Goal: Task Accomplishment & Management: Complete application form

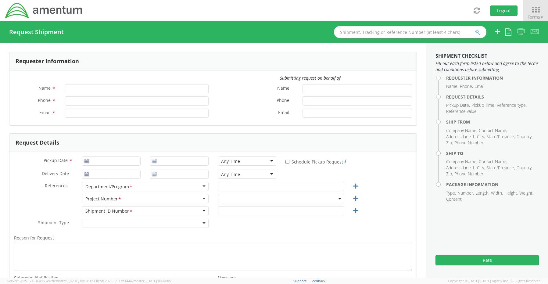
type input "[PERSON_NAME]"
type input "8172241568"
type input "[EMAIL_ADDRESS][PERSON_NAME][DOMAIN_NAME]"
select select "OCCP.600391.00000"
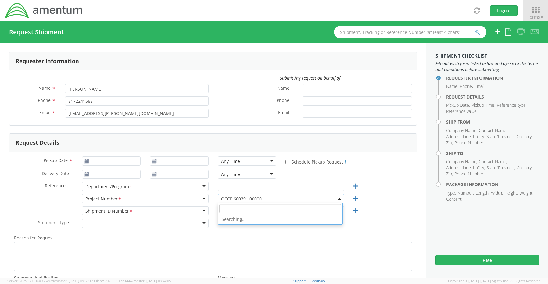
click at [224, 198] on span "OCCP.600391.00000" at bounding box center [281, 199] width 120 height 6
click at [221, 209] on input "search" at bounding box center [280, 208] width 122 height 9
paste input "ADMN.100123.0FINM"
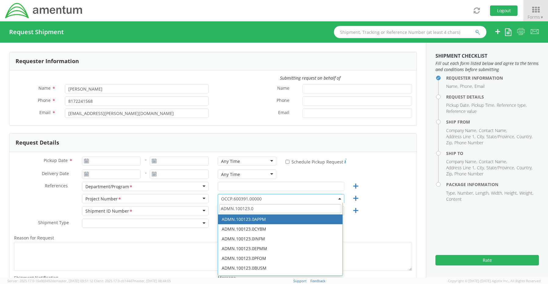
drag, startPoint x: 261, startPoint y: 209, endPoint x: 178, endPoint y: 203, distance: 83.8
click at [178, 203] on div "Project Number <span class="required">*</span> Project Number * Account Type Ac…" at bounding box center [212, 200] width 407 height 12
paste input "FINM"
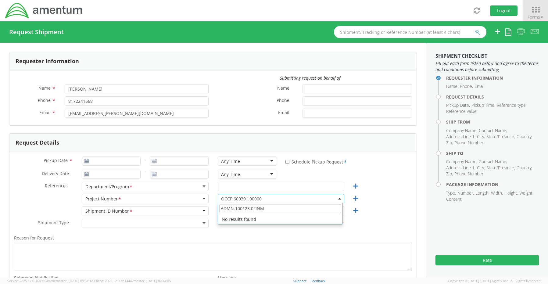
type input "ADMN.100123.0FINM"
click at [371, 236] on label "Reason for Request *" at bounding box center [212, 238] width 407 height 8
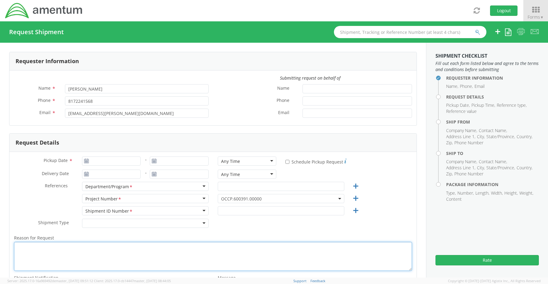
click at [371, 242] on textarea "Reason for Request *" at bounding box center [213, 256] width 398 height 29
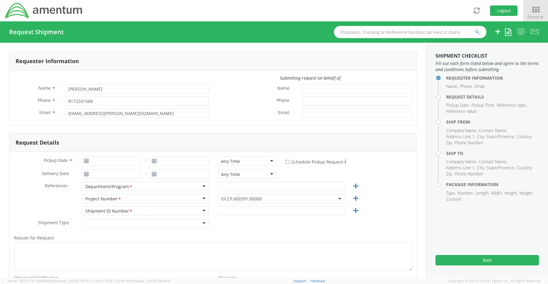
click at [240, 200] on span "OCCP.600391.00000" at bounding box center [281, 199] width 120 height 6
click at [237, 209] on input "search" at bounding box center [280, 208] width 122 height 9
paste input "351000.A00500.024.800"
drag, startPoint x: 273, startPoint y: 210, endPoint x: 149, endPoint y: 198, distance: 124.5
click at [149, 198] on div "Project Number <span class="required">*</span> Project Number * Account Type Ac…" at bounding box center [212, 200] width 407 height 12
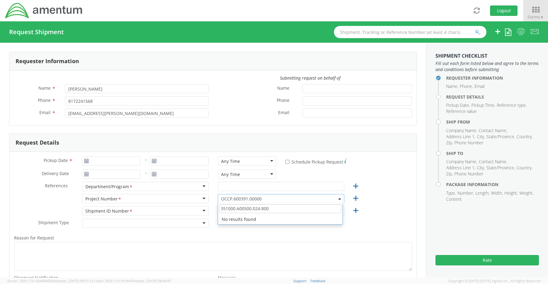
paste input "ADMN.100123.0FINM."
type input "ADMN.100123.0FINM"
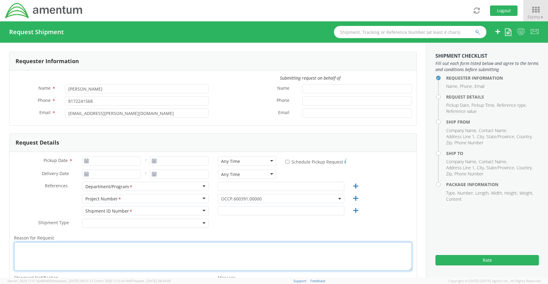
click at [277, 248] on textarea "Reason for Request *" at bounding box center [213, 256] width 398 height 29
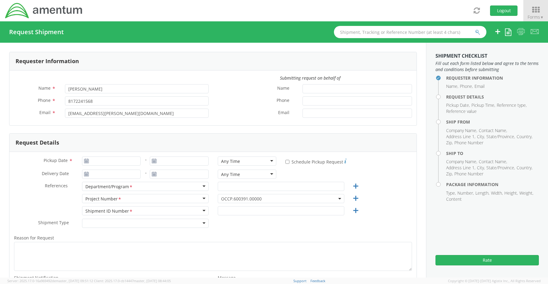
click at [252, 198] on span "OCCP.600391.00000" at bounding box center [281, 199] width 120 height 6
click at [239, 208] on input "search" at bounding box center [280, 208] width 122 height 9
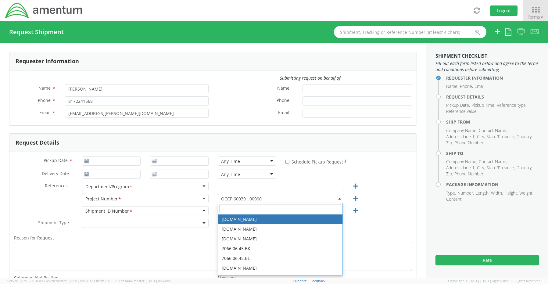
paste input "ADMN.100123.0FINM."
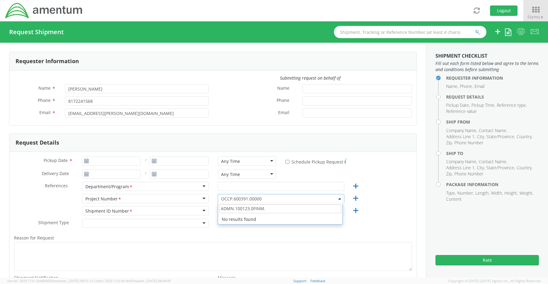
type input "ADMN.100123.0FINM"
click at [375, 215] on div "Shipment ID Number <span class="required">*</span> Shipment ID Number * Account…" at bounding box center [212, 212] width 407 height 12
click at [248, 195] on span "OCCP.600391.00000" at bounding box center [281, 198] width 127 height 9
click at [240, 210] on input "search" at bounding box center [280, 208] width 122 height 9
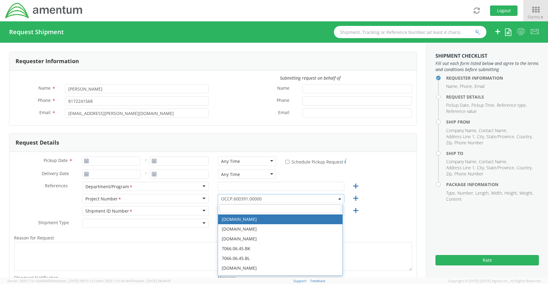
paste input "ADMN.100123.0FINM."
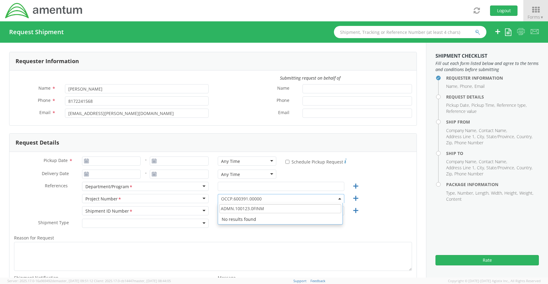
type input "ADMN.100123.0FINM"
click at [238, 227] on div "Shipment Type * Batch Regular" at bounding box center [212, 225] width 407 height 12
click at [233, 199] on span "OCCP.600391.00000" at bounding box center [281, 199] width 120 height 6
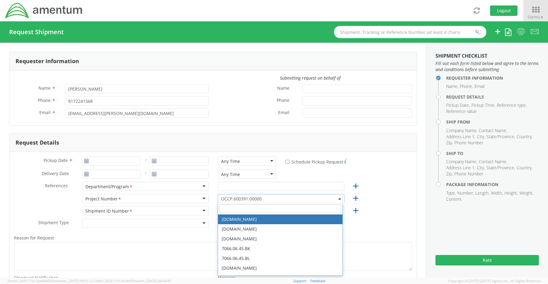
click at [234, 208] on input "search" at bounding box center [280, 208] width 122 height 9
paste input "ADMN.100123.0FINM."
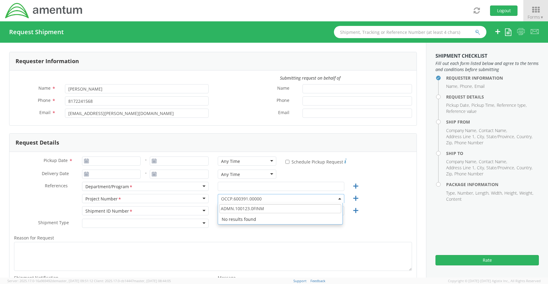
type input "ADMN.100123.0FINM"
click at [250, 236] on label "Reason for Request *" at bounding box center [212, 238] width 407 height 8
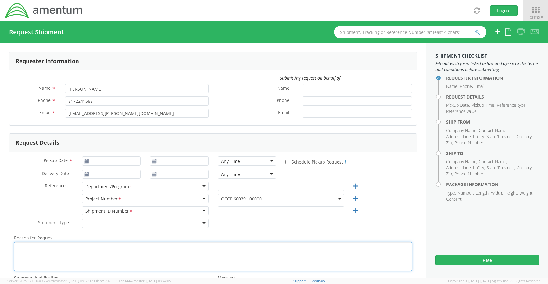
click at [250, 242] on textarea "Reason for Request *" at bounding box center [213, 256] width 398 height 29
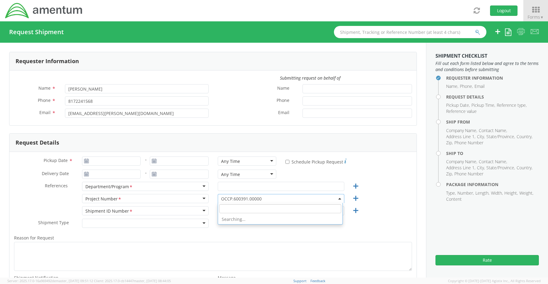
click at [230, 202] on span "OCCP.600391.00000" at bounding box center [281, 198] width 127 height 9
click at [228, 211] on input "search" at bounding box center [280, 208] width 122 height 9
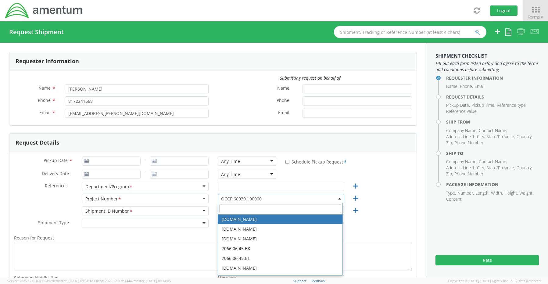
paste input "ADMN.100123.0FINM."
type input "ADMN.100123.0FINM."
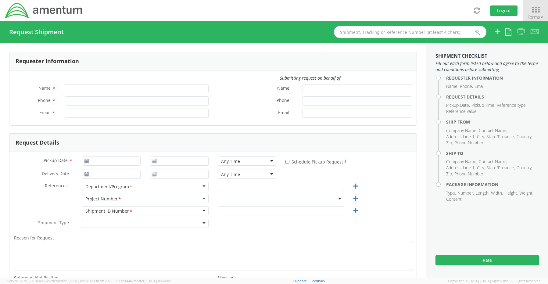
type input "[PERSON_NAME]"
type input "8172241568"
type input "[EMAIL_ADDRESS][PERSON_NAME][DOMAIN_NAME]"
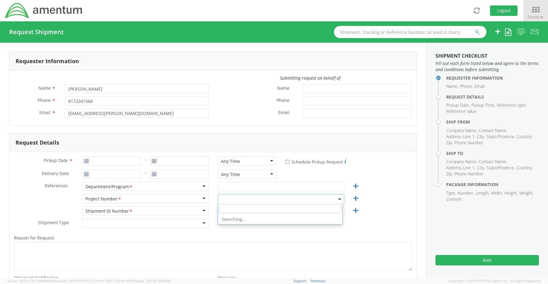
click at [225, 197] on span at bounding box center [281, 198] width 127 height 9
select select "OCCP.600391.00000"
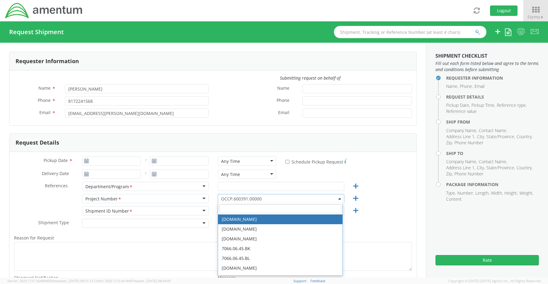
click at [229, 213] on input "search" at bounding box center [280, 208] width 122 height 9
click at [231, 211] on input "search" at bounding box center [280, 208] width 122 height 9
paste input "ADMN.100123.0FINM"
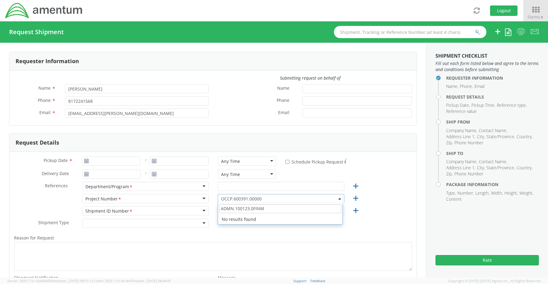
type input "ADMN.100123.0FINM"
click at [513, 13] on button "Logout" at bounding box center [503, 10] width 27 height 10
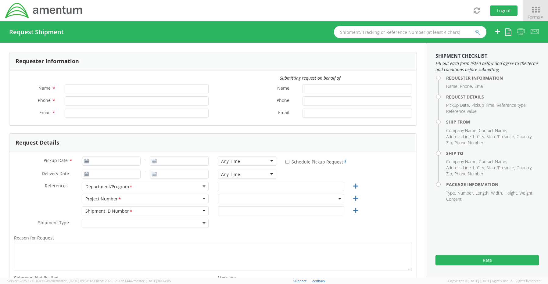
type input "[PERSON_NAME]"
type input "8172241568"
type input "[EMAIL_ADDRESS][PERSON_NAME][DOMAIN_NAME]"
select select "OCCP.600391.00000"
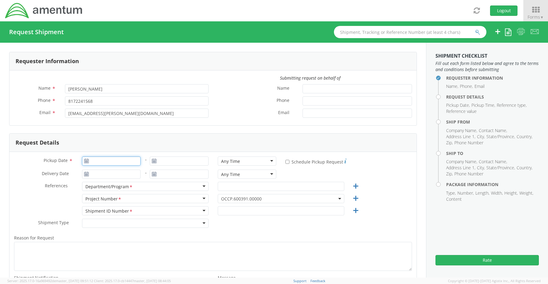
type input "08/18/2025"
click at [111, 162] on input "08/18/2025" at bounding box center [111, 161] width 59 height 9
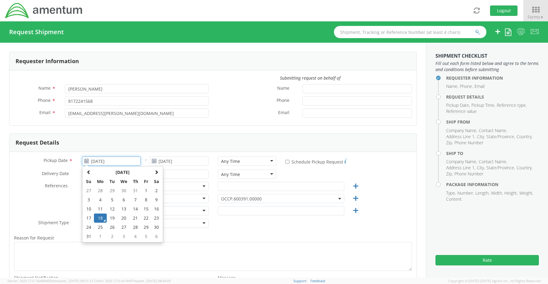
drag, startPoint x: 100, startPoint y: 217, endPoint x: 159, endPoint y: 192, distance: 63.9
click at [103, 217] on td "18" at bounding box center [100, 218] width 13 height 9
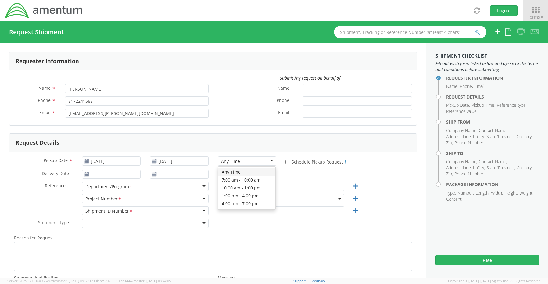
click at [232, 161] on div "Any Time" at bounding box center [230, 161] width 19 height 6
click at [233, 187] on input "text" at bounding box center [281, 186] width 127 height 9
paste input "Joshua Sherwood"
type input "Joshua Sherwood"
click at [222, 198] on span "OCCP.600391.00000" at bounding box center [281, 199] width 120 height 6
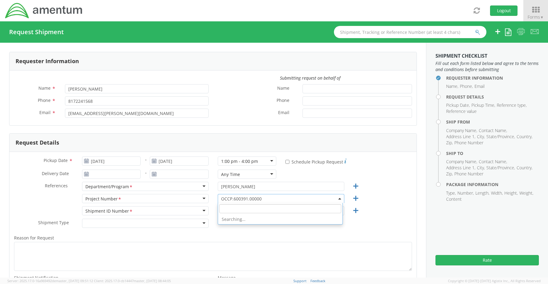
click at [220, 205] on input "search" at bounding box center [280, 208] width 122 height 9
paste input "OVH2.705645.00000"
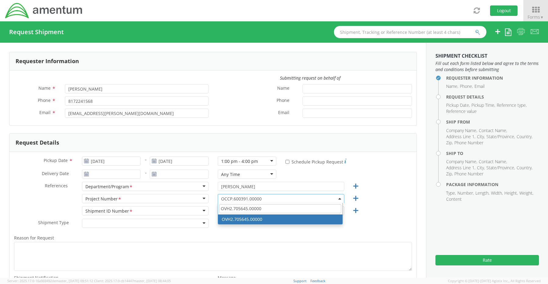
type input "OVH2.705645.00000"
select select "OVH2.705645.00000"
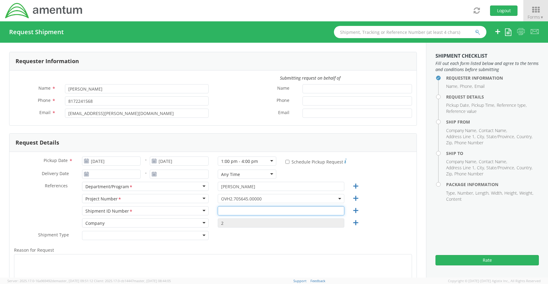
click at [245, 210] on input "text" at bounding box center [281, 210] width 127 height 9
paste input "REQ0206900 David Miller Monsees"
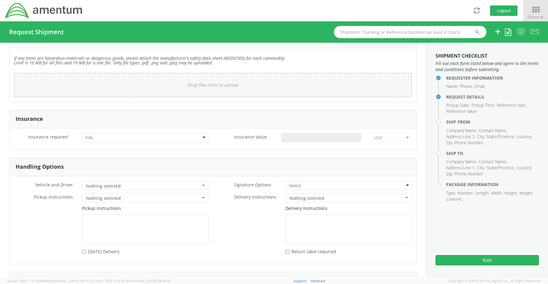
scroll to position [763, 0]
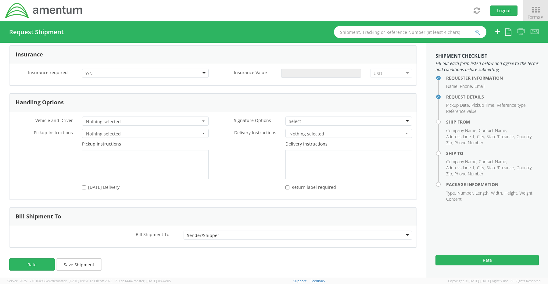
type input "REQ0206900 David Miller Monsees"
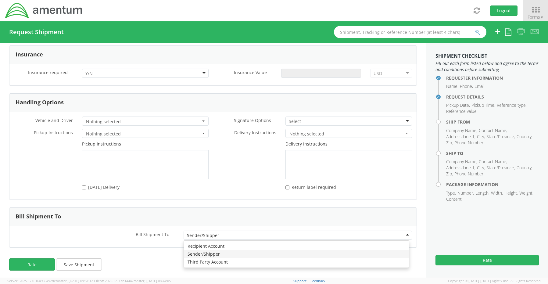
click at [197, 236] on div "Sender/Shipper" at bounding box center [203, 236] width 32 height 6
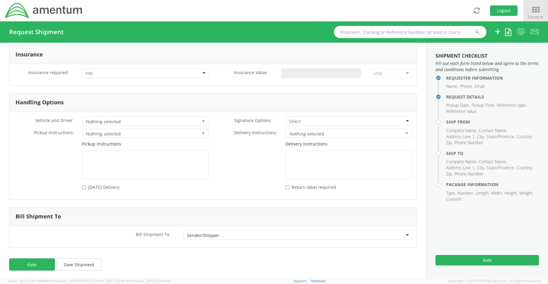
click at [201, 254] on div "Requester Information Submitting request on behalf of Name * Senecia Morgan Pho…" at bounding box center [213, 160] width 426 height 235
click at [207, 236] on div "Sender/Shipper" at bounding box center [203, 236] width 32 height 6
click at [199, 250] on div at bounding box center [298, 247] width 229 height 9
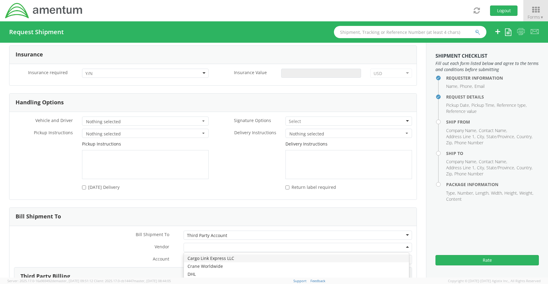
type input "f"
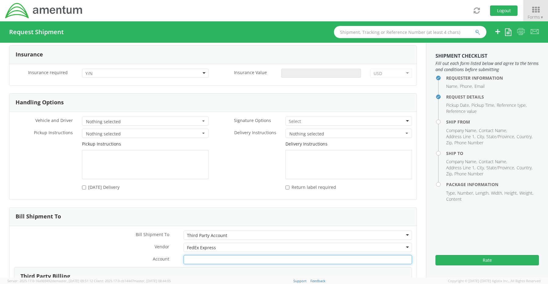
click at [196, 259] on input "Account *" at bounding box center [298, 259] width 229 height 9
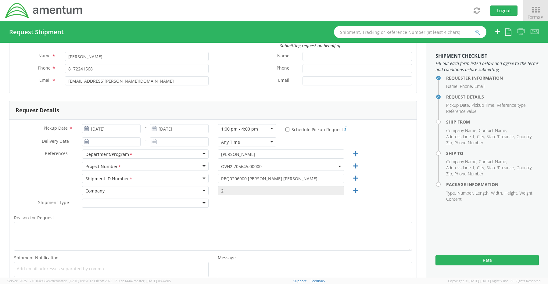
scroll to position [32, 0]
type input "201641957"
click at [223, 207] on div "Shipment Type * Batch Regular" at bounding box center [212, 205] width 407 height 12
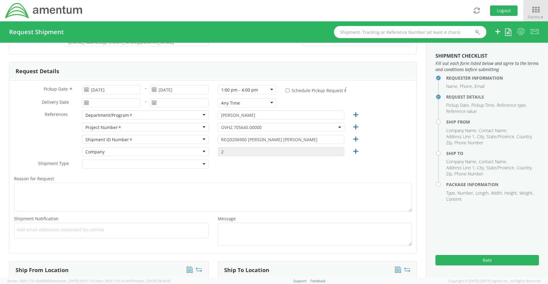
scroll to position [154, 0]
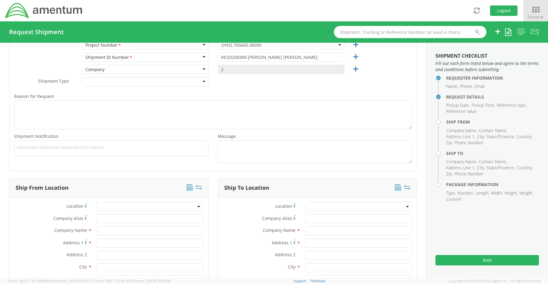
click at [34, 151] on ul at bounding box center [111, 148] width 189 height 10
click at [38, 147] on span "Add email addresses separated by comma" at bounding box center [111, 147] width 189 height 6
paste input "Joshua.Sherwood@Amentum.com"
type input "Joshua.Sherwood@Amentum.com"
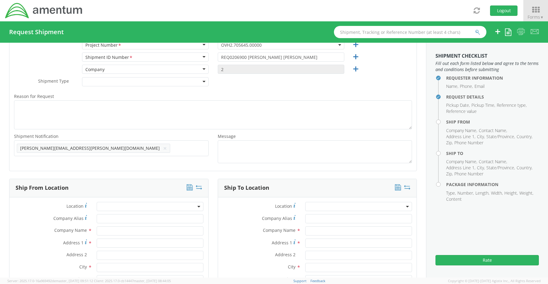
click at [123, 150] on span "Add email addresses separated by comma" at bounding box center [111, 147] width 189 height 6
paste input "Malivahn.Low@amentum.com"
type input "Malivahn.Low@amentum.com"
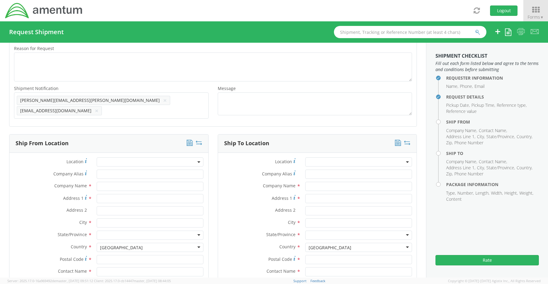
scroll to position [306, 0]
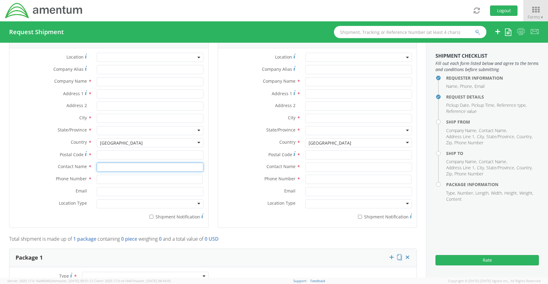
click at [104, 166] on input "text" at bounding box center [150, 167] width 107 height 9
type input "sene"
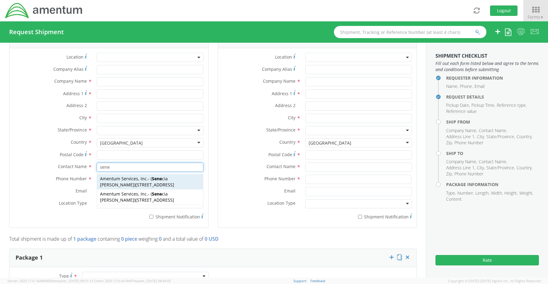
click at [135, 182] on span "13500 Heritage Parkway, mail room, Fort Worth, TX, 76177, US" at bounding box center [154, 185] width 39 height 6
type input "Amentum Services, Inc."
type input "13500 Heritage Parkway"
type input "Fort Worth"
type input "76177"
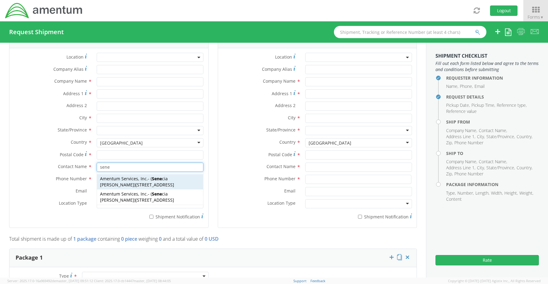
type input "[PERSON_NAME]"
type input "817-224-1568"
type input "[EMAIL_ADDRESS][PERSON_NAME][DOMAIN_NAME]"
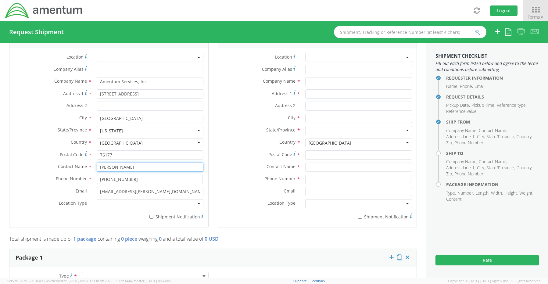
type input "[PERSON_NAME]"
click at [95, 201] on div "Business Military Residential" at bounding box center [150, 203] width 116 height 9
click at [104, 201] on div at bounding box center [150, 203] width 107 height 9
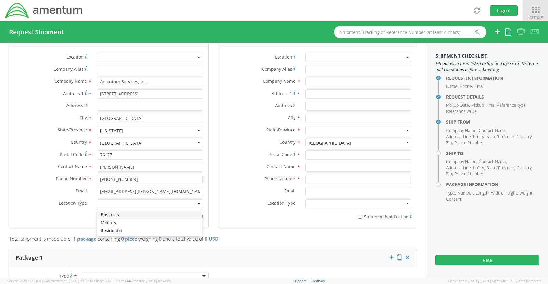
drag, startPoint x: 108, startPoint y: 213, endPoint x: 141, endPoint y: 216, distance: 33.4
click at [148, 214] on label "* Shipment Notification" at bounding box center [150, 216] width 107 height 7
click at [150, 215] on input "* Shipment Notification" at bounding box center [152, 217] width 4 height 4
checkbox input "true"
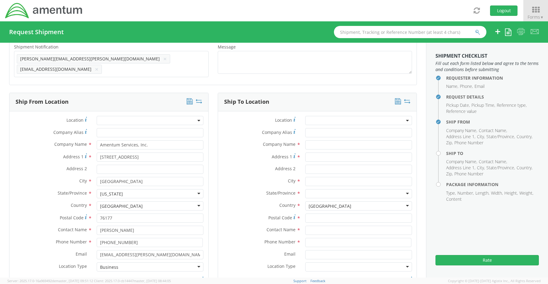
scroll to position [245, 0]
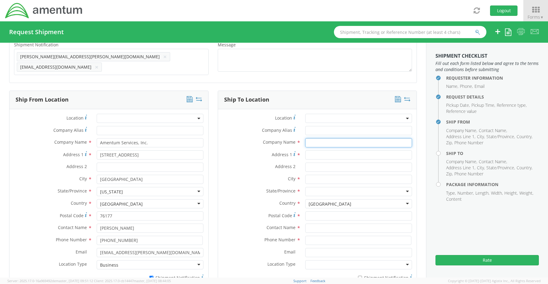
click at [313, 141] on input "text" at bounding box center [358, 142] width 107 height 9
click at [324, 142] on input "C/O" at bounding box center [358, 142] width 107 height 9
paste input "David Miller Monsees"
type input "C/O David Miller Monsees"
click at [317, 224] on input "text" at bounding box center [358, 228] width 107 height 9
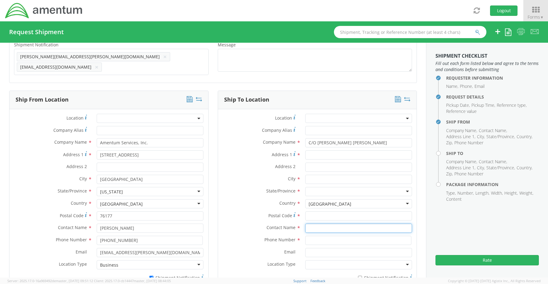
paste input "Charmaine Merkling"
type input "Charmaine Merkling"
click at [321, 150] on input "Address 1 *" at bounding box center [358, 154] width 107 height 9
paste input "355 Maple St."
type input "355 Maple St."
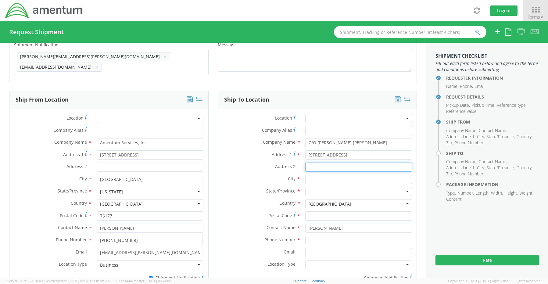
click at [312, 164] on input "Address 2 *" at bounding box center [358, 167] width 107 height 9
paste input "#7109"
type input "#7109"
click at [312, 176] on input "text" at bounding box center [358, 179] width 107 height 9
paste input "Woodstock"
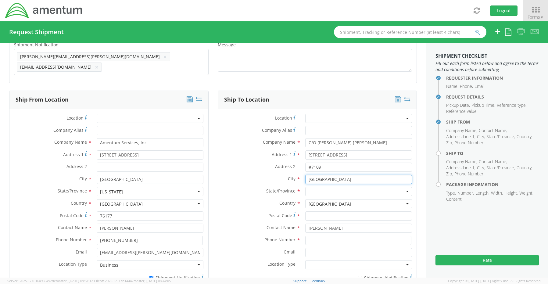
type input "Woodstock"
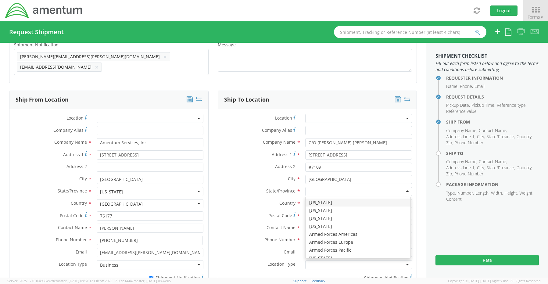
click at [309, 190] on div at bounding box center [358, 191] width 107 height 9
type input "g"
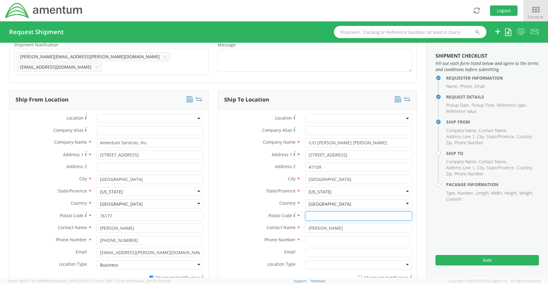
click at [320, 213] on input "Postal Code *" at bounding box center [358, 215] width 107 height 9
paste input "30188"
type input "30188"
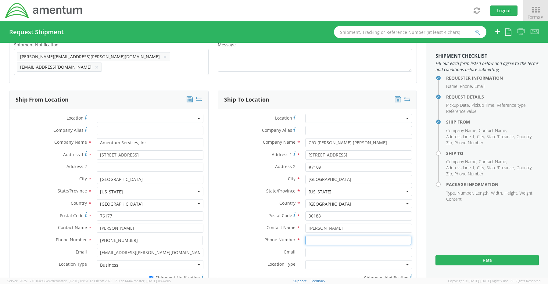
click at [317, 239] on input at bounding box center [358, 240] width 106 height 9
paste input "919-592-6752"
type input "919-592-6752"
click at [319, 252] on input "Email *" at bounding box center [358, 252] width 107 height 9
paste input "david.monsees@amentum.com"
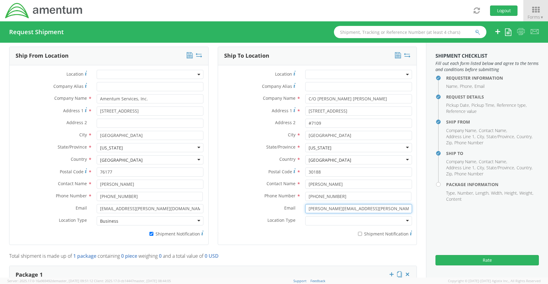
scroll to position [337, 0]
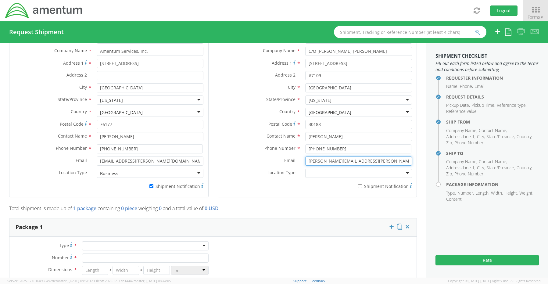
type input "david.monsees@amentum.com"
click at [358, 184] on input "* Shipment Notification" at bounding box center [360, 186] width 4 height 4
checkbox input "true"
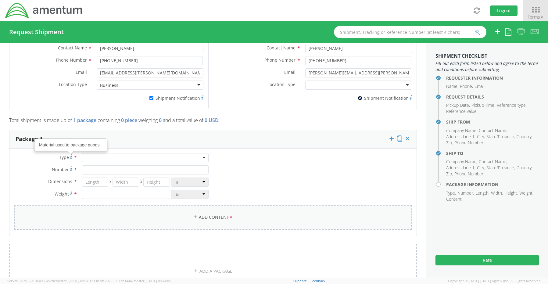
scroll to position [428, 0]
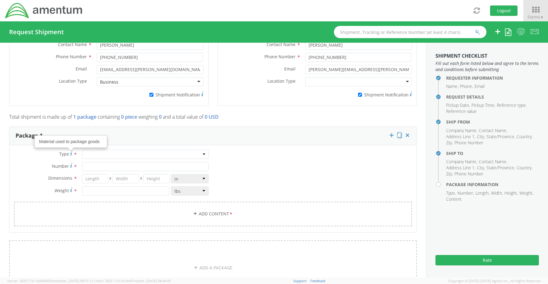
click at [101, 150] on div at bounding box center [145, 154] width 127 height 9
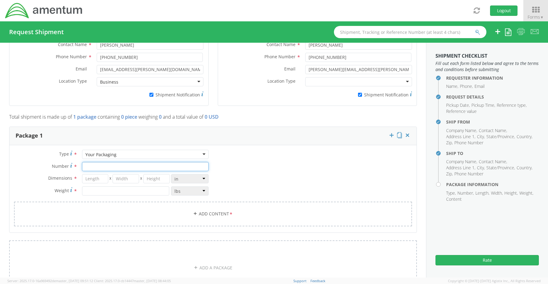
click at [97, 162] on input "Number *" at bounding box center [145, 166] width 127 height 9
type input "1"
type input "18"
type input "16"
type input "6"
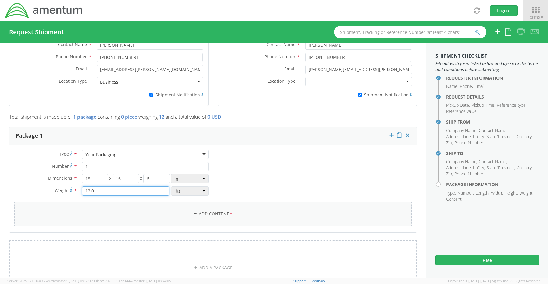
type input "12.0"
click at [206, 210] on link "Add Content *" at bounding box center [213, 214] width 398 height 25
select select
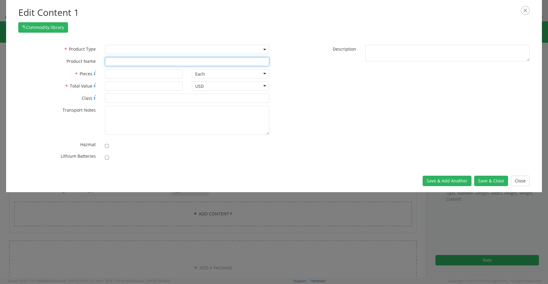
click at [117, 62] on input "text" at bounding box center [187, 61] width 164 height 9
paste input "Laptop- CORP026400 (F1BQN64) Dock- 9ZL2364"
type input "Laptop- CORP026400 (F1BQN64) Dock- 9ZL2364"
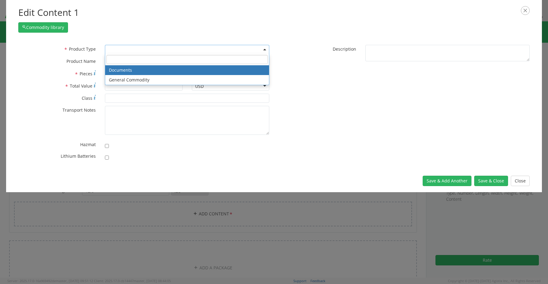
click at [132, 48] on span at bounding box center [187, 49] width 164 height 9
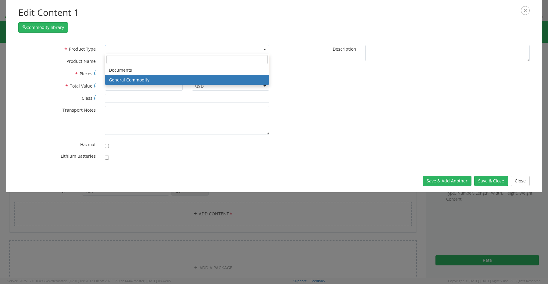
select select "COMMODITY"
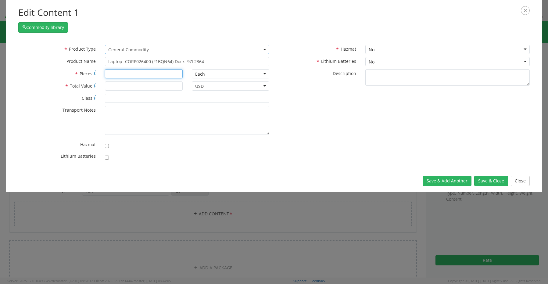
click at [116, 75] on input "* Pieces" at bounding box center [144, 73] width 78 height 9
type input "2"
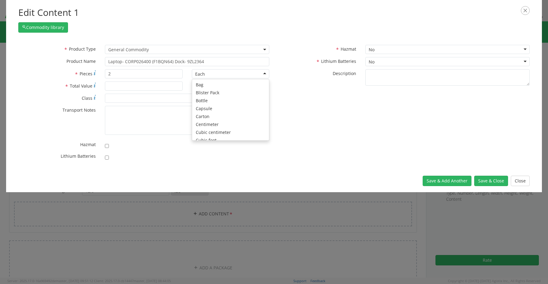
scroll to position [55, 0]
type input "1700.00"
click at [107, 157] on input "checkbox" at bounding box center [107, 158] width 4 height 4
checkbox input "true"
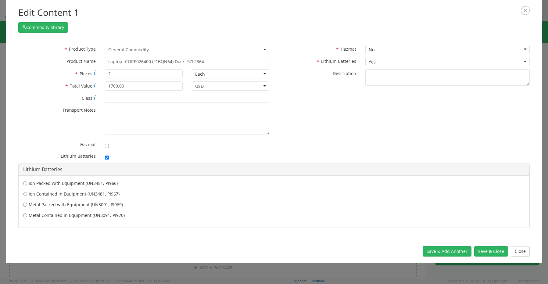
click at [41, 195] on label "Ion Contained in Equipment (UN3481, PI967)" at bounding box center [274, 194] width 502 height 6
click at [27, 186] on input "Ion Contained in Equipment (UN3481, PI967)" at bounding box center [25, 183] width 4 height 6
radio input "true"
click at [481, 248] on button "Save & Close" at bounding box center [491, 251] width 34 height 10
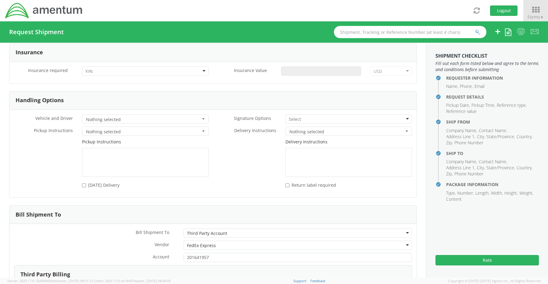
scroll to position [764, 0]
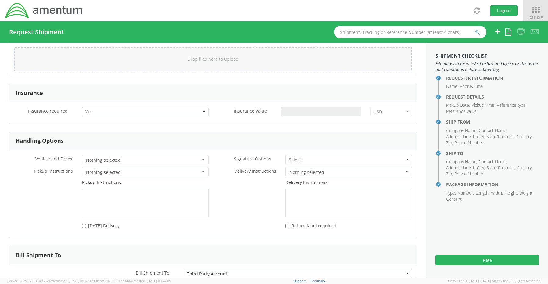
click at [95, 108] on div at bounding box center [145, 111] width 127 height 9
click at [293, 108] on input "Insurance Value *" at bounding box center [321, 111] width 80 height 9
type input "1700.00"
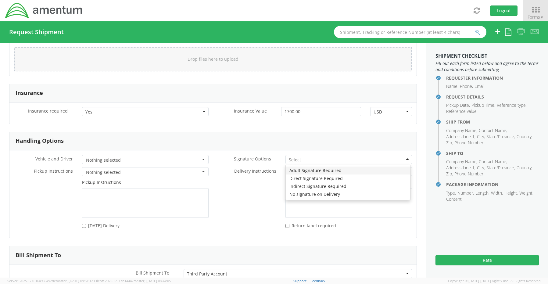
click at [299, 158] on input "select-one" at bounding box center [295, 160] width 13 height 6
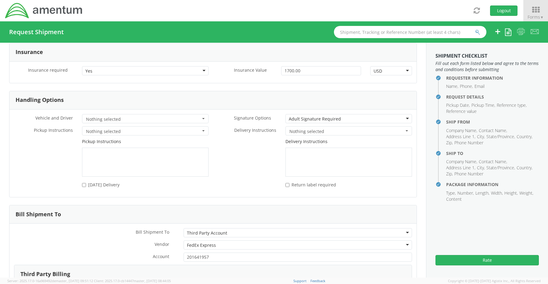
scroll to position [917, 0]
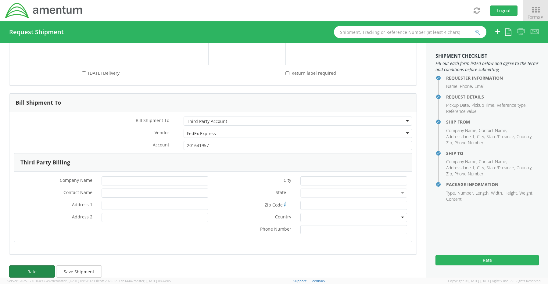
click at [30, 269] on button "Rate" at bounding box center [32, 271] width 46 height 12
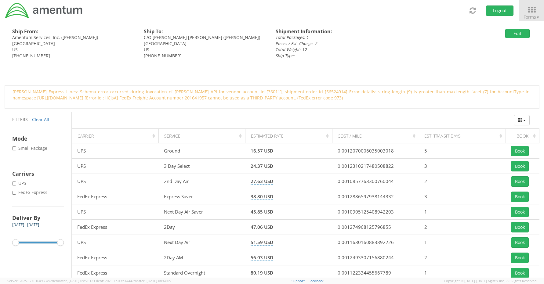
click at [28, 193] on label "* FedEx Express" at bounding box center [30, 192] width 36 height 6
click at [16, 193] on input "* FedEx Express" at bounding box center [14, 193] width 4 height 4
checkbox input "true"
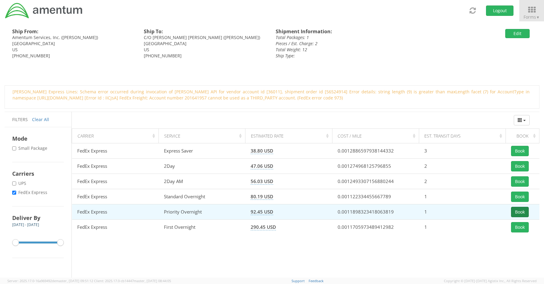
click at [518, 211] on button "Book" at bounding box center [520, 212] width 18 height 10
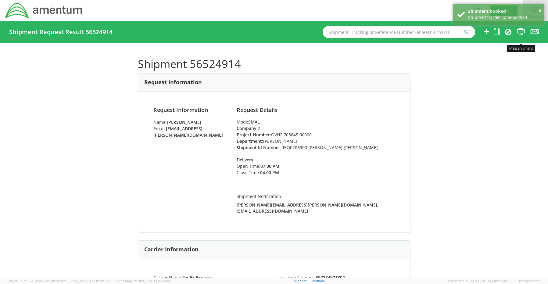
click at [521, 32] on icon at bounding box center [521, 32] width 8 height 8
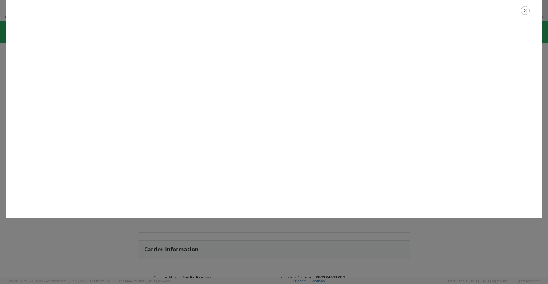
click at [524, 13] on icon "button" at bounding box center [525, 10] width 9 height 9
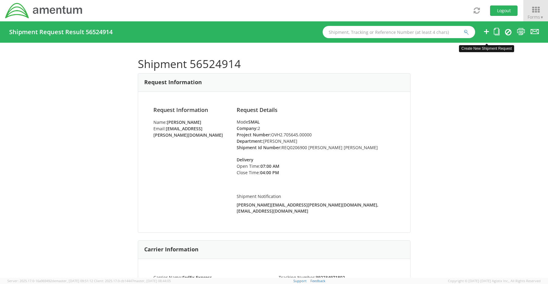
click at [487, 33] on icon at bounding box center [486, 32] width 7 height 8
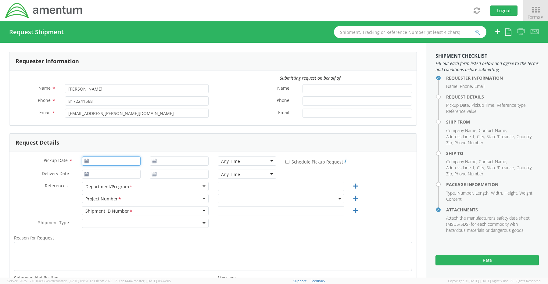
type input "08/18/2025"
click at [114, 162] on input "08/18/2025" at bounding box center [111, 161] width 59 height 9
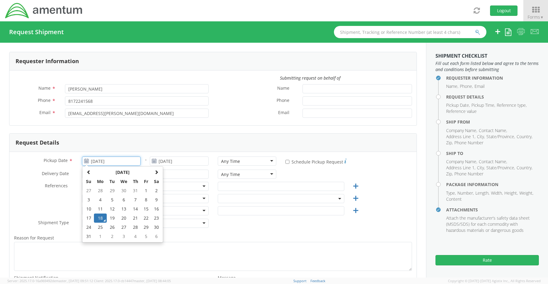
click at [99, 218] on td "18" at bounding box center [100, 218] width 13 height 9
select select "OCCP.600391.00000"
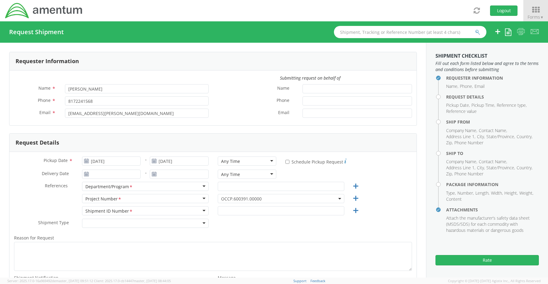
click at [223, 160] on div "Any Time" at bounding box center [230, 161] width 19 height 6
click at [229, 186] on input "text" at bounding box center [281, 186] width 127 height 9
paste input "Joshua Sherwood"
type input "Joshua Sherwood"
click at [227, 199] on span "OCCP.600391.00000" at bounding box center [281, 199] width 120 height 6
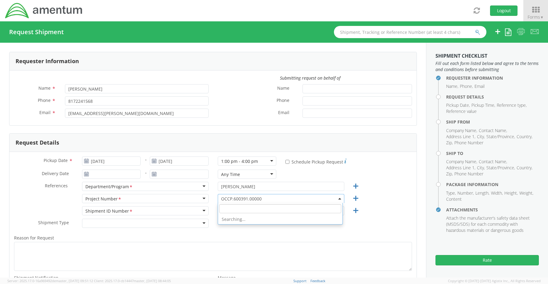
click at [228, 211] on input "search" at bounding box center [280, 208] width 122 height 9
paste input "7562.000.03.0000.999.FO"
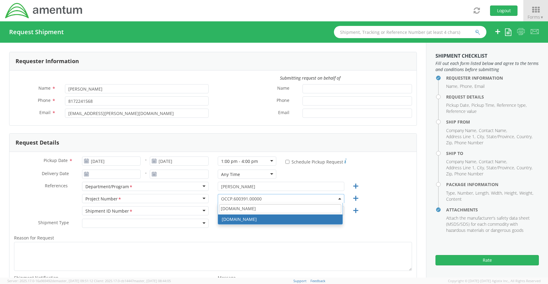
type input "7562.000.03.0000.999.FO"
select select "7562.000.03.0000.999.FO"
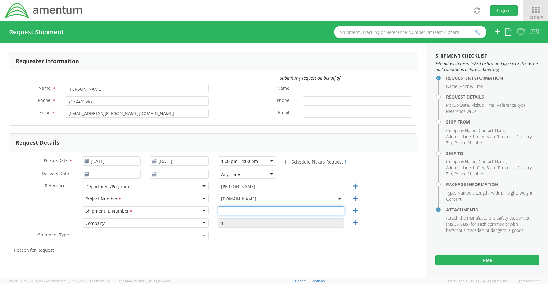
click at [222, 209] on input "text" at bounding box center [281, 210] width 127 height 9
paste input "REQ0219252- Maggie Kemp"
type input "REQ0219252- Maggie Kemp"
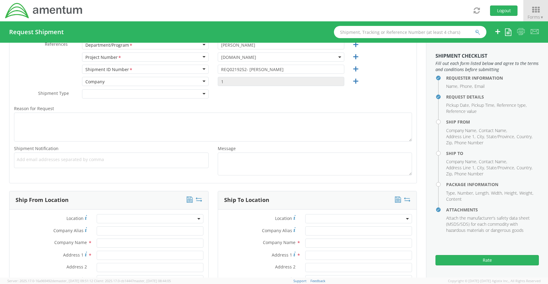
click at [27, 160] on span "Add email addresses separated by comma" at bounding box center [111, 160] width 189 height 6
paste input "Joshua.Sherwood@Amentum.com"
type input "Joshua.Sherwood@Amentum.com"
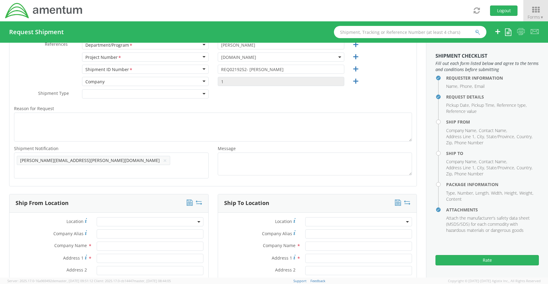
scroll to position [0, 0]
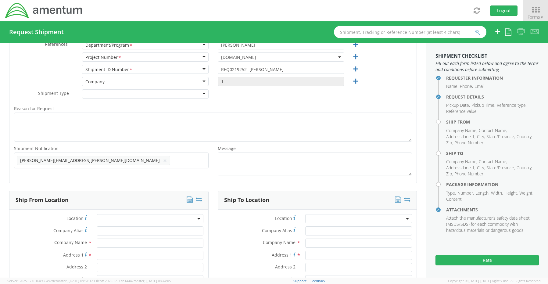
click at [125, 162] on span "Add email addresses separated by comma" at bounding box center [111, 160] width 189 height 6
paste input "Malivahn.Low@amentum.com"
type input "Malivahn.Low@amentum.com"
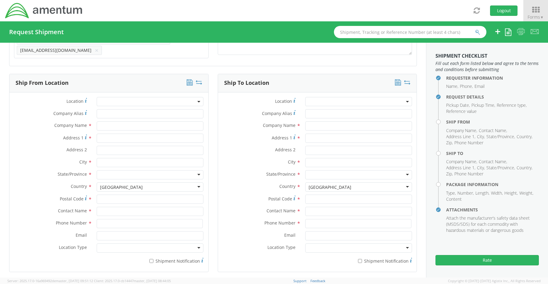
scroll to position [264, 0]
click at [107, 206] on input "text" at bounding box center [150, 209] width 107 height 9
type input "sene"
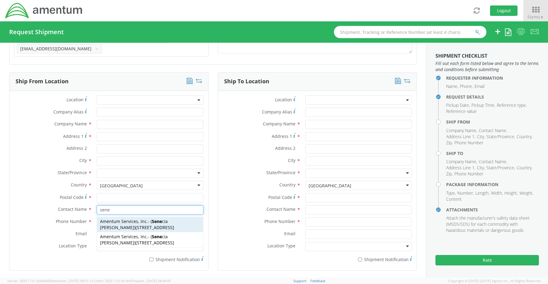
click at [135, 225] on span "13500 Heritage Parkway, mail room, Fort Worth, TX, 76177, US" at bounding box center [154, 228] width 39 height 6
type input "Amentum Services, Inc."
type input "13500 Heritage Parkway"
type input "Fort Worth"
type input "76177"
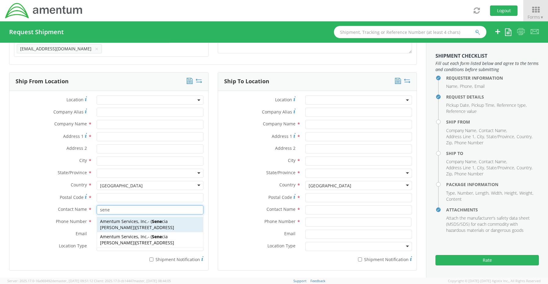
type input "[PERSON_NAME]"
type input "817-224-1568"
type input "[EMAIL_ADDRESS][PERSON_NAME][DOMAIN_NAME]"
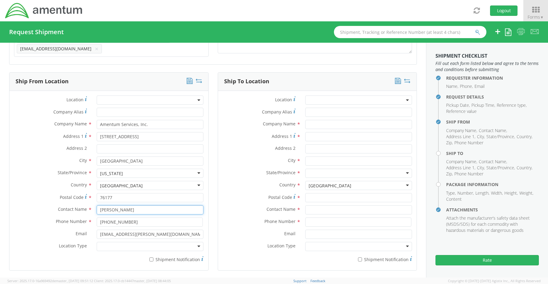
type input "[PERSON_NAME]"
drag, startPoint x: 113, startPoint y: 245, endPoint x: 113, endPoint y: 248, distance: 3.7
click at [113, 245] on div at bounding box center [150, 246] width 107 height 9
drag, startPoint x: 114, startPoint y: 253, endPoint x: 132, endPoint y: 255, distance: 18.1
click at [150, 258] on input "* Shipment Notification" at bounding box center [152, 260] width 4 height 4
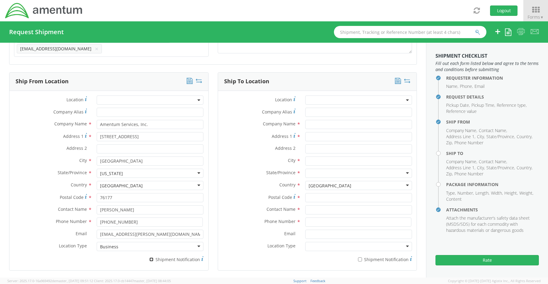
checkbox input "true"
click at [323, 123] on input "text" at bounding box center [358, 124] width 107 height 9
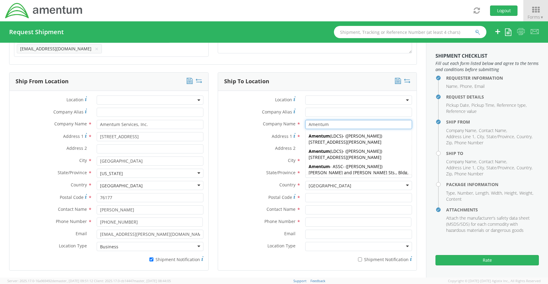
type input "Amentum"
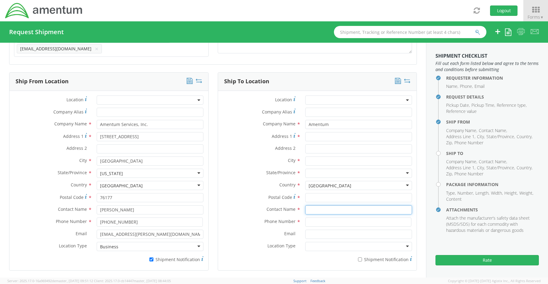
click at [309, 207] on input "text" at bounding box center [358, 209] width 107 height 9
paste input "Maggie Kemp"
type input "Maggie Kemp"
click at [319, 135] on input "Address 1 *" at bounding box center [358, 136] width 107 height 9
paste input "818 North Quincy Street"
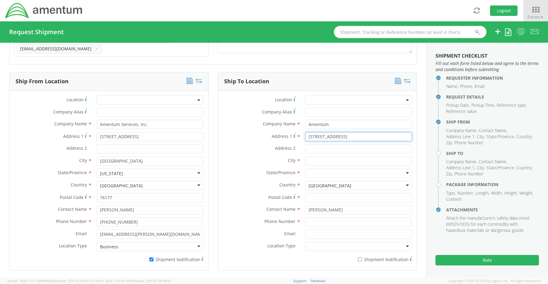
type input "818 North Quincy Street"
click at [314, 144] on input "Address 2 *" at bounding box center [358, 148] width 107 height 9
paste input "Apt 309,"
click at [327, 147] on input "Apt 309," at bounding box center [358, 148] width 107 height 9
type input "Apt 309"
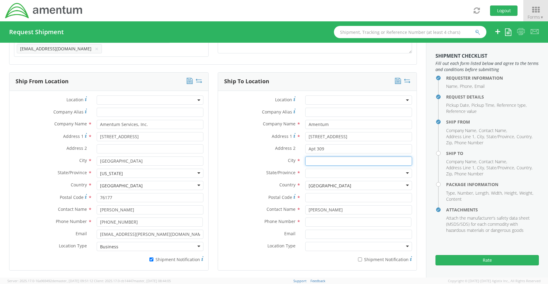
click at [315, 157] on input "text" at bounding box center [358, 161] width 107 height 9
paste input "Arlington"
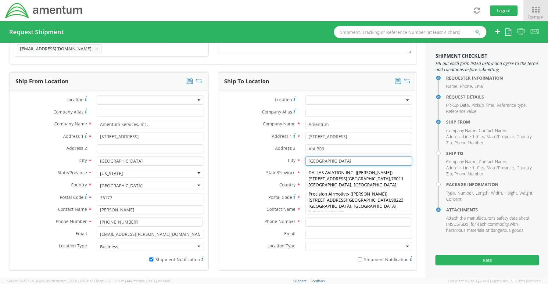
type input "Arlington"
click at [278, 171] on span "State/Province" at bounding box center [280, 173] width 29 height 6
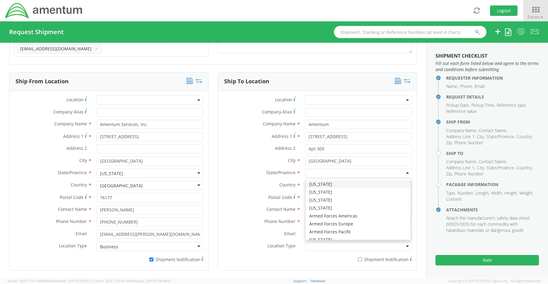
click at [309, 172] on div at bounding box center [358, 173] width 107 height 9
type input "v"
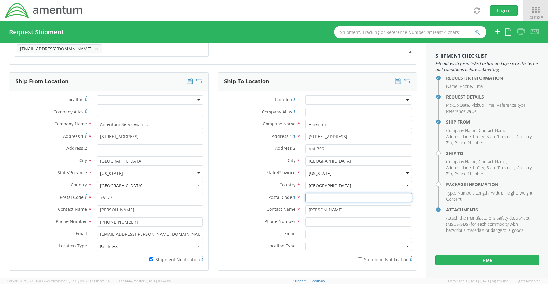
click at [310, 197] on input "Postal Code *" at bounding box center [358, 197] width 107 height 9
paste input "22203"
type input "22203"
click at [317, 218] on input at bounding box center [358, 222] width 106 height 9
paste input "302-858-3475"
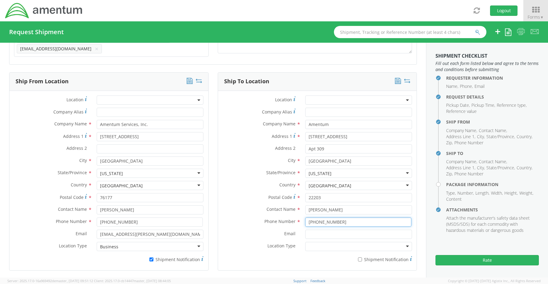
type input "302-858-3475"
click at [316, 233] on input "Email *" at bounding box center [358, 234] width 107 height 9
paste input "er.m.kemp@gmail.com"
type input "er.m.kemp@gmail.com"
click at [358, 258] on input "* Shipment Notification" at bounding box center [360, 260] width 4 height 4
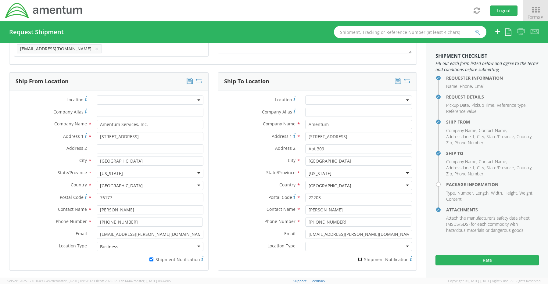
checkbox input "true"
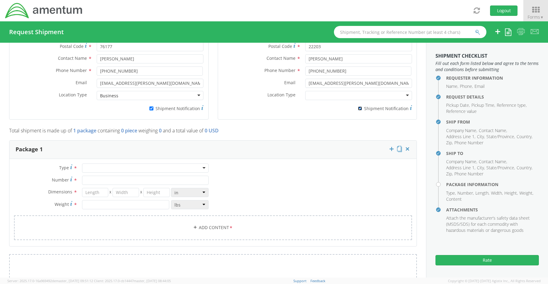
scroll to position [416, 0]
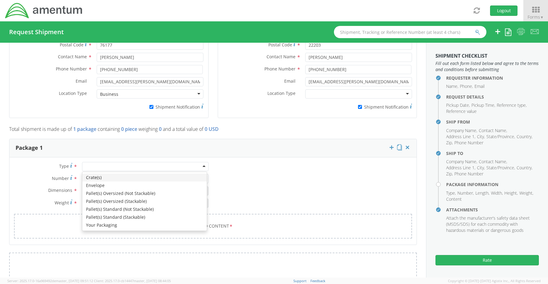
click at [93, 165] on div at bounding box center [145, 166] width 127 height 9
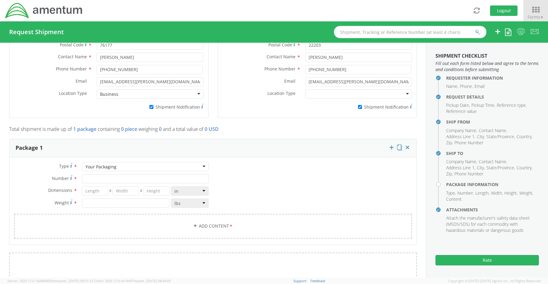
drag, startPoint x: 94, startPoint y: 222, endPoint x: 88, endPoint y: 195, distance: 27.6
click at [92, 177] on input "Number *" at bounding box center [145, 178] width 127 height 9
type input "1"
type input "16"
type input "14"
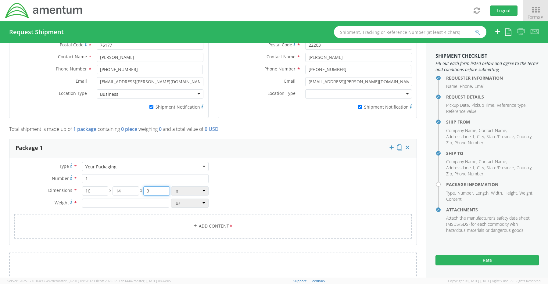
type input "3"
type input "6.0"
click at [213, 225] on link "Add Content *" at bounding box center [213, 226] width 398 height 25
select select
type input "General Commodity"
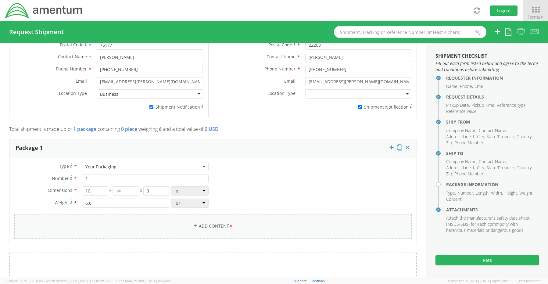
checkbox input "false"
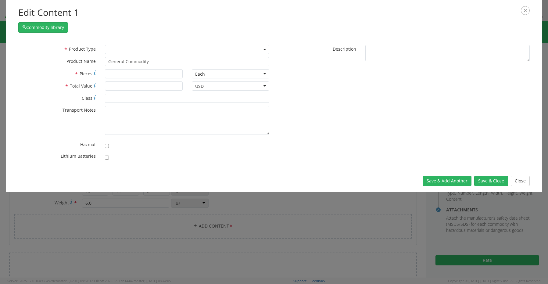
click at [113, 49] on span at bounding box center [187, 49] width 164 height 9
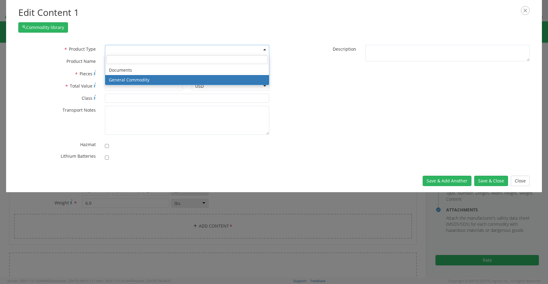
select select "COMMODITY"
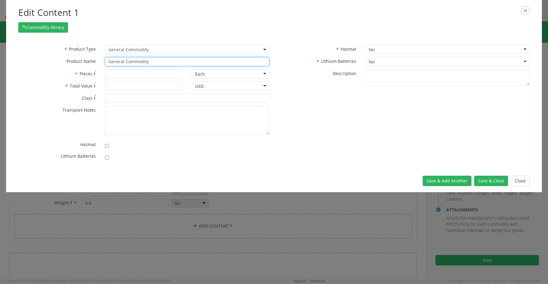
drag, startPoint x: 160, startPoint y: 64, endPoint x: 59, endPoint y: 60, distance: 100.8
click at [65, 60] on div "* Product Name General Commodity unable to find any results that match the curr…" at bounding box center [144, 61] width 261 height 9
paste input "Laptop- CORP026663 (1YX7184)"
type input "Laptop- CORP026663 (1YX7184)"
type input "1"
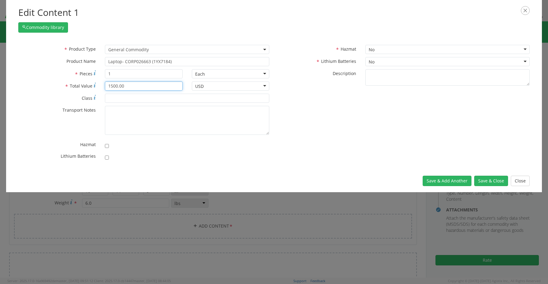
type input "1500.00"
click at [106, 158] on input "checkbox" at bounding box center [107, 158] width 4 height 4
checkbox input "true"
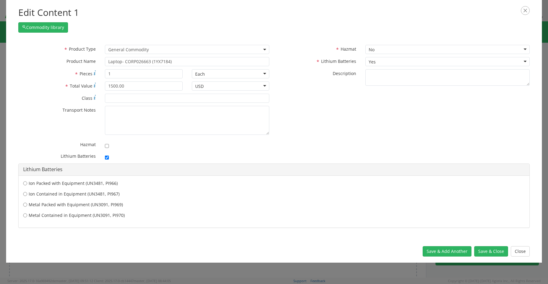
click at [94, 194] on label "Ion Contained in Equipment (UN3481, PI967)" at bounding box center [274, 194] width 502 height 6
click at [27, 186] on input "Ion Contained in Equipment (UN3481, PI967)" at bounding box center [25, 183] width 4 height 6
radio input "true"
click at [498, 252] on button "Save & Close" at bounding box center [491, 251] width 34 height 10
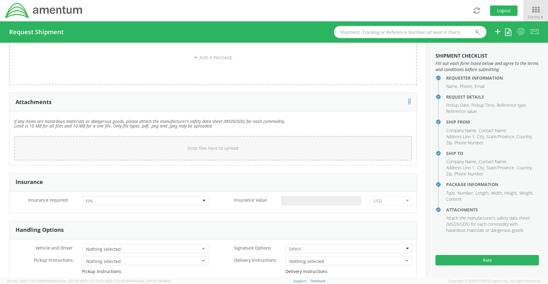
scroll to position [691, 0]
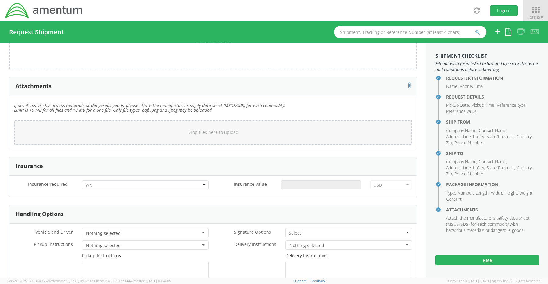
click at [80, 180] on div "No Yes" at bounding box center [146, 184] width 136 height 9
click at [92, 182] on input "select-one" at bounding box center [89, 185] width 9 height 6
drag, startPoint x: 99, startPoint y: 201, endPoint x: 152, endPoint y: 196, distance: 53.1
click at [299, 180] on input "Insurance Value *" at bounding box center [321, 184] width 80 height 9
type input "1500.00"
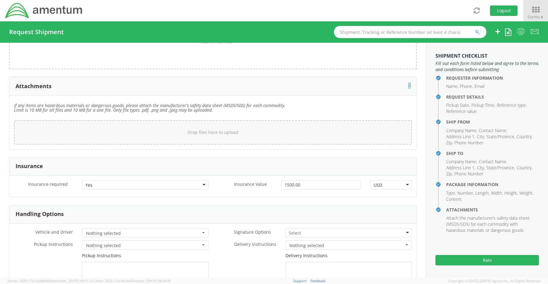
drag, startPoint x: 292, startPoint y: 229, endPoint x: 295, endPoint y: 235, distance: 7.1
click at [293, 231] on input "select-one" at bounding box center [295, 233] width 13 height 6
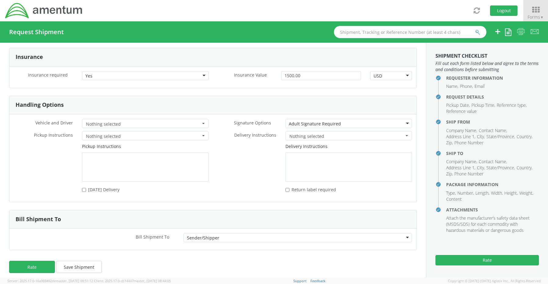
scroll to position [801, 0]
click at [41, 260] on button "Rate" at bounding box center [32, 266] width 46 height 12
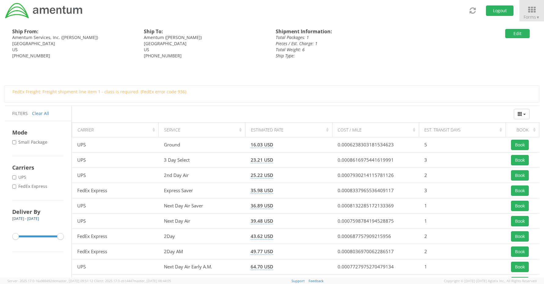
click at [27, 186] on label "* FedEx Express" at bounding box center [30, 186] width 36 height 6
click at [16, 186] on input "* FedEx Express" at bounding box center [14, 187] width 4 height 4
checkbox input "true"
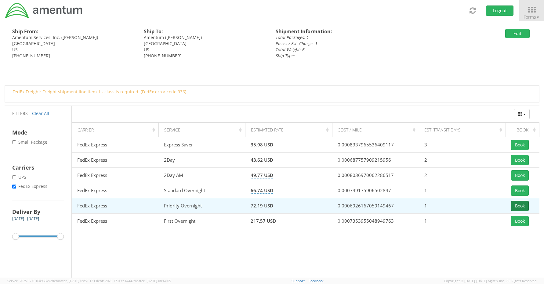
click at [513, 203] on button "Book" at bounding box center [520, 206] width 18 height 10
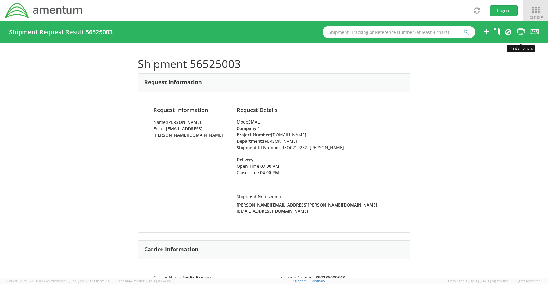
click at [523, 33] on icon at bounding box center [521, 32] width 8 height 8
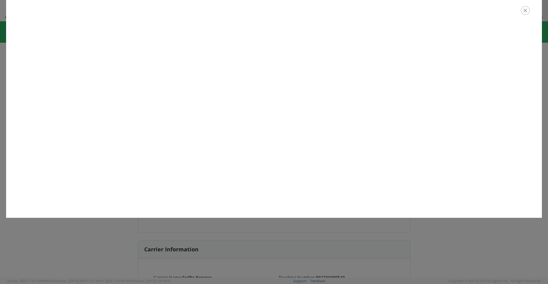
click at [527, 10] on icon "button" at bounding box center [525, 10] width 9 height 9
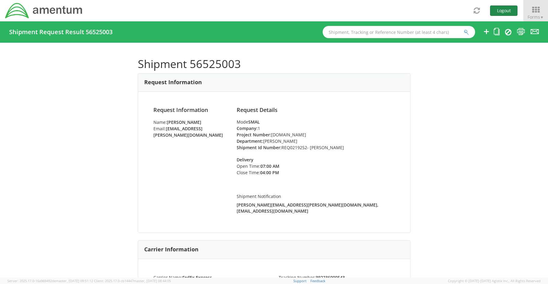
click at [511, 11] on button "Logout" at bounding box center [503, 10] width 27 height 10
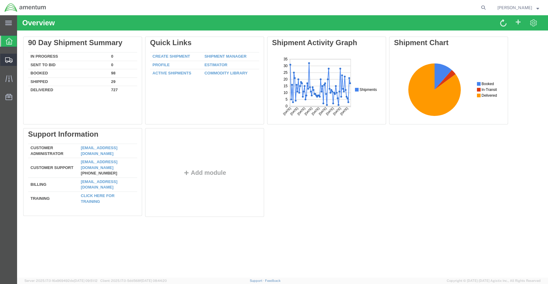
click at [0, 0] on span "Create Shipment" at bounding box center [0, 0] width 0 height 0
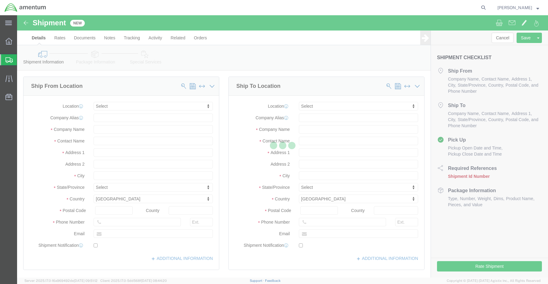
select select
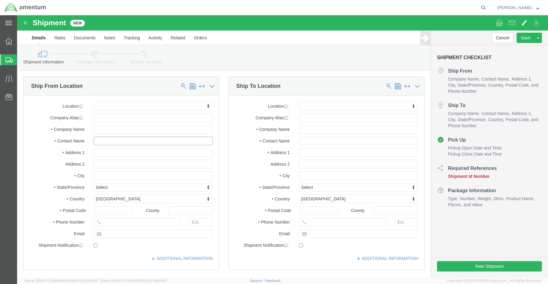
click input "text"
type input "sene"
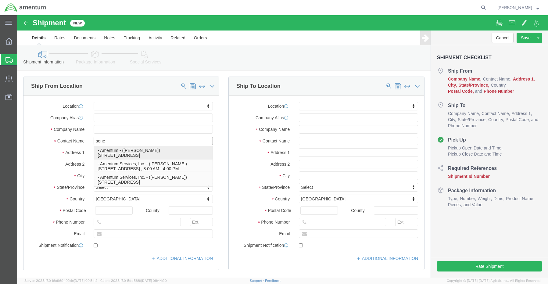
click div "- Amentum - (Senecia Morgan) 13500 HERITAGE PKWY, Fort Worth, TX, 76177, US"
select select
type input "13500 HERITAGE PKWY"
type input "76177"
type input "[US_STATE]"
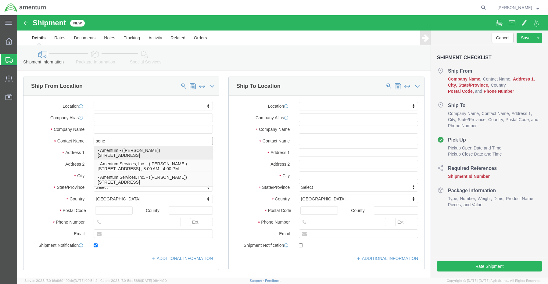
type input "+1-817-944-3468"
type input "[EMAIL_ADDRESS][PERSON_NAME][DOMAIN_NAME]"
checkbox input "true"
type input "Amentum"
type input "[PERSON_NAME]"
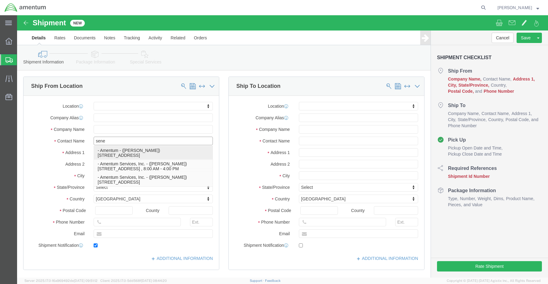
type input "Fort Worth"
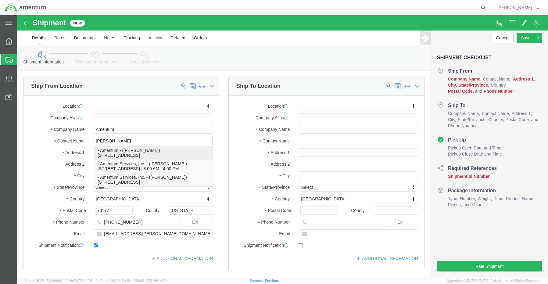
select select "TX"
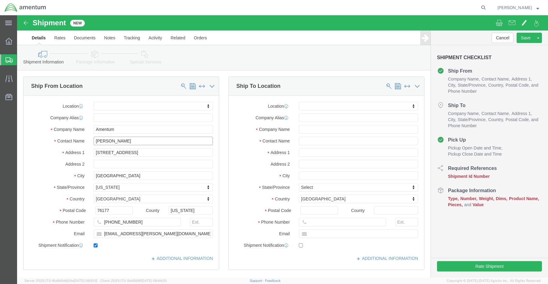
type input "[PERSON_NAME]"
click input "text"
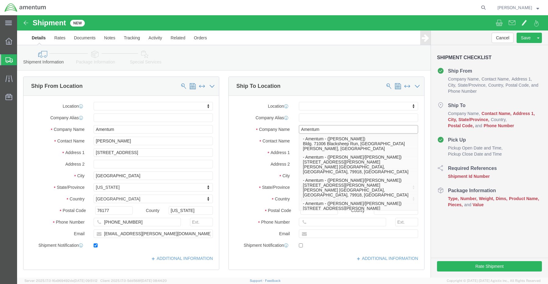
paste input "Richie Mackay"
type input "Amentum"
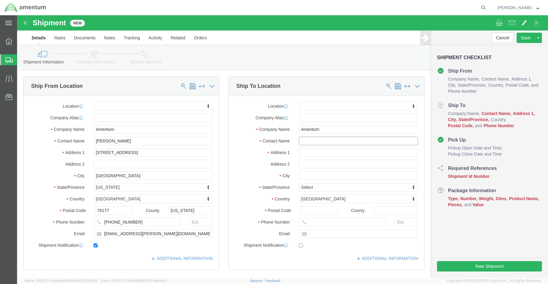
paste input "Richie Mackay"
type input "Richie Mackay"
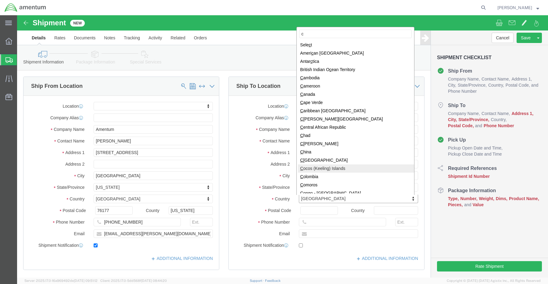
scroll to position [1, 0]
type input "c"
select select
select select "CA"
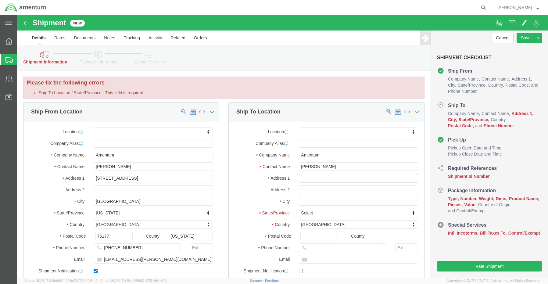
click input "text"
paste input "7 McKay Street,"
type input "7 McKay Street"
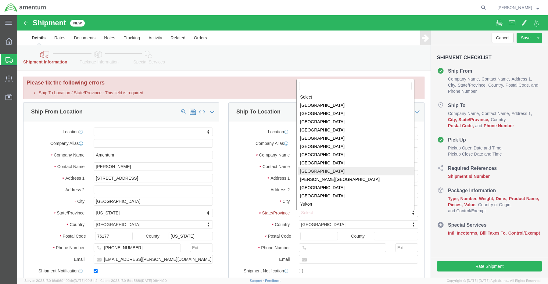
select select
select select "ON"
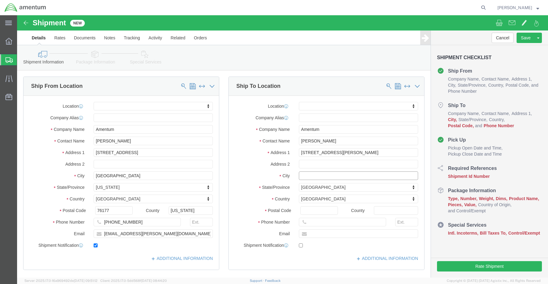
click input "text"
paste input "Petawawa"
type input "Petawawa"
select select
click input "Postal Code"
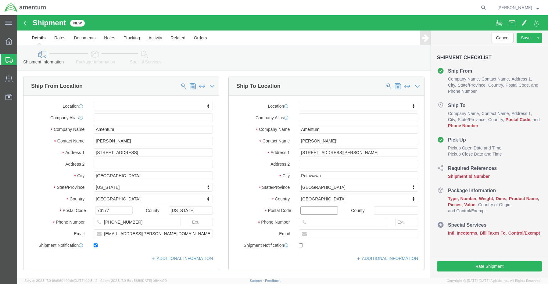
paste input "20151,"
type input "20151"
select select
click input "text"
paste input "613-633-6666"
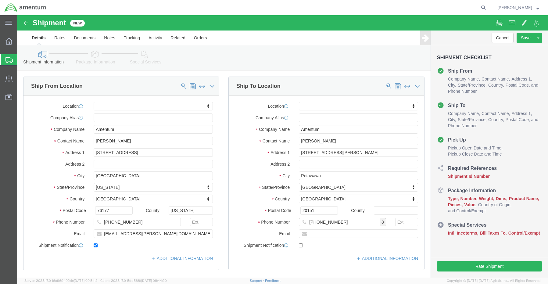
type input "613-633-6666"
click input "text"
paste input "Erin.Stringfellow@amentum.com"
type input "Erin.Stringfellow@amentum.com"
click input "checkbox"
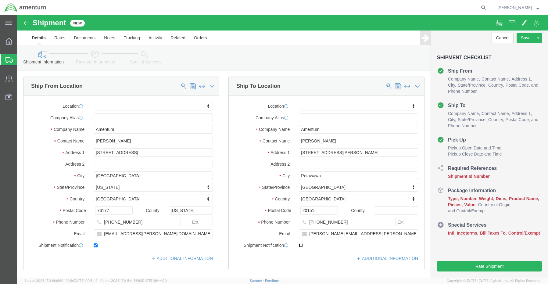
click input "checkbox"
checkbox input "true"
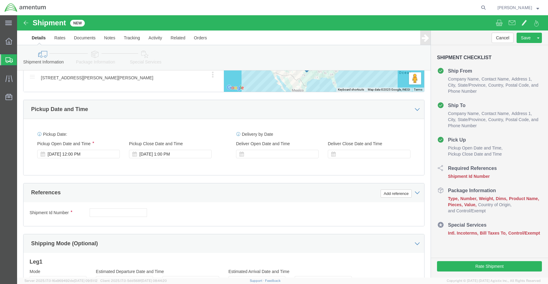
scroll to position [336, 0]
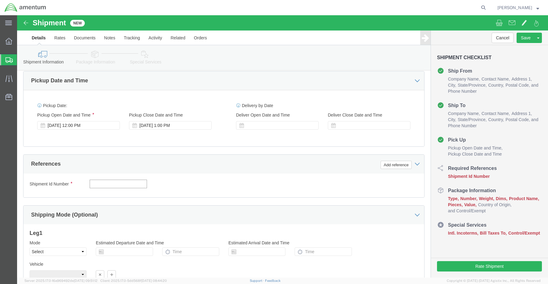
click input "text"
paste input "401C.00.00.C.FS00.0000"
type input "401C.00.00.C.FS00.0000"
click button "Add reference"
click select "Select Account Type Activity ID Airline Appointment Number ASN Batch Request # …"
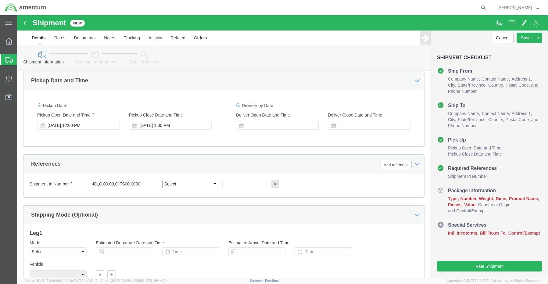
select select "CUSTREF"
click select "Select Account Type Activity ID Airline Appointment Number ASN Batch Request # …"
click input "text"
paste input "REQ0217834- Richie Mackay"
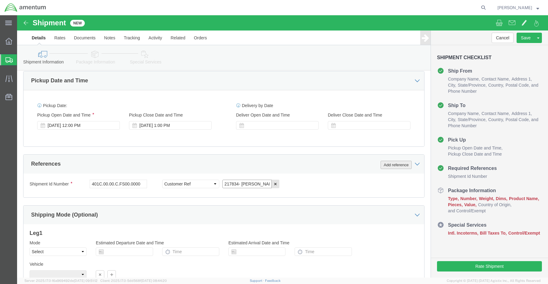
type input "REQ0217834- Richie Mackay"
click button "Add reference"
click select "Select Account Type Activity ID Airline Appointment Number ASN Batch Request # …"
select select "DEPT"
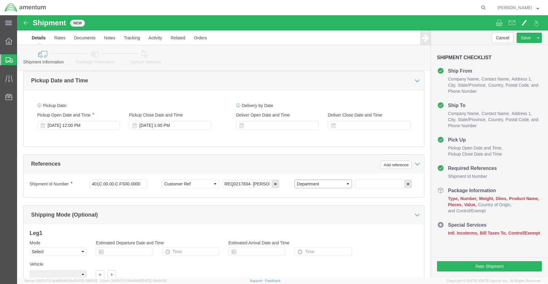
click select "Select Account Type Activity ID Airline Appointment Number ASN Batch Request # …"
click input "text"
paste input "Joshua Sherwood"
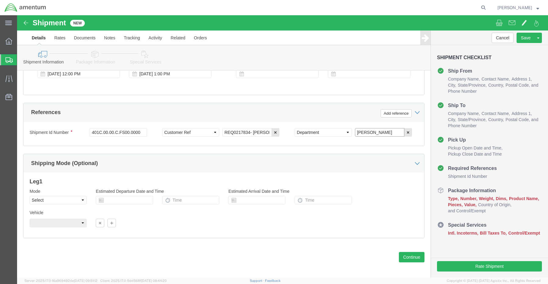
scroll to position [391, 0]
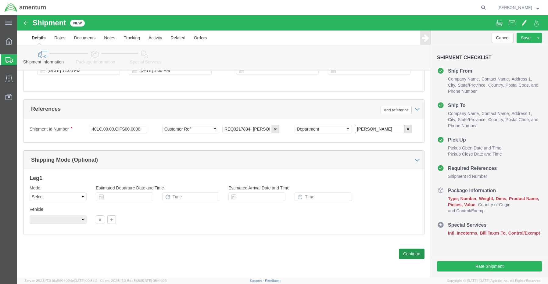
type input "Joshua Sherwood"
click button "Continue"
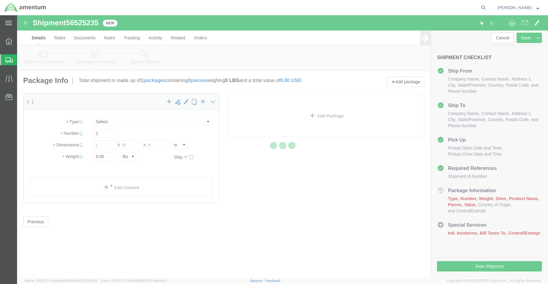
select select "CBOX"
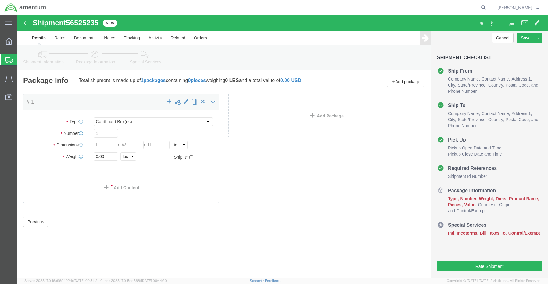
click input "text"
type input "16"
type input "6"
type input "12.0"
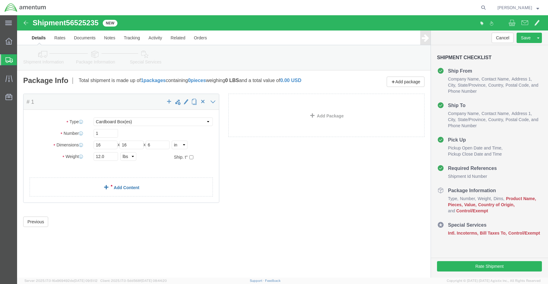
click link "Add Content"
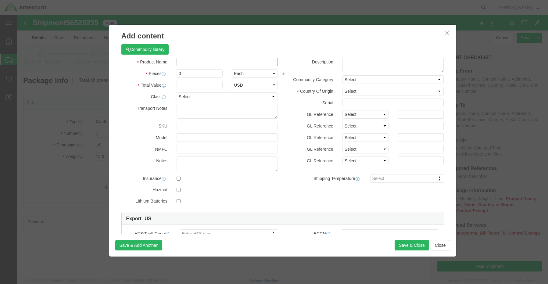
click input "text"
paste input "Laptop- CORP026665 (6YX7184)"
type input "Laptop- CORP026665 (6YX7184)"
drag, startPoint x: 174, startPoint y: 58, endPoint x: 128, endPoint y: 55, distance: 45.9
click div "Pieces 0 Select Bag Barrels 100Board Feet Bottle Box Blister Pack Carats Can Ca…"
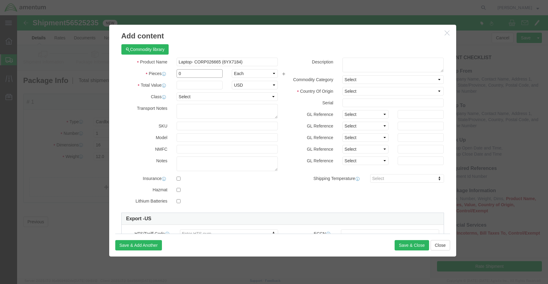
click input "0"
type input "1"
type input "1500.00"
select select "USD"
click select "Select Afghanistan Åland Islands Albania Algeria American Samoa Andorra Angola …"
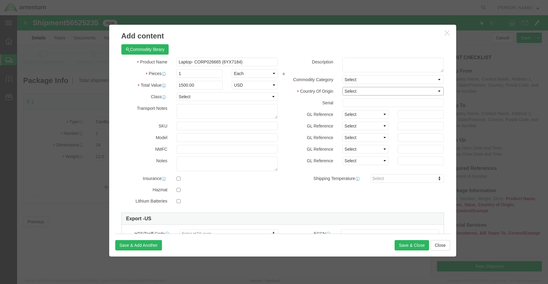
select select "TW"
click select "Select Afghanistan Åland Islands Albania Algeria American Samoa Andorra Angola …"
click input "checkbox"
checkbox input "true"
click input "checkbox"
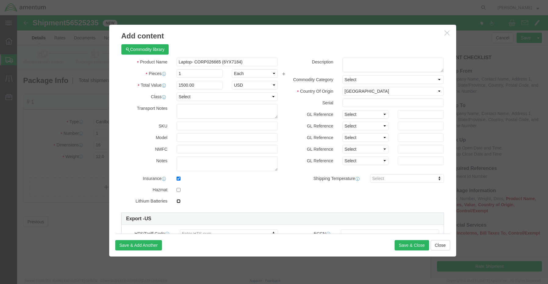
checkbox input "true"
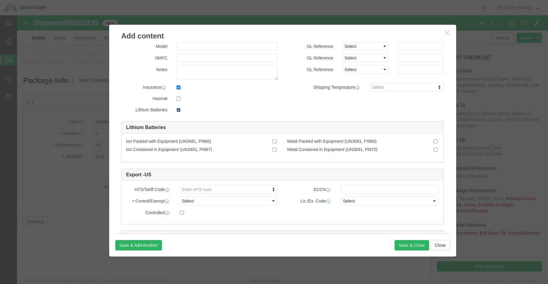
scroll to position [92, 0]
drag, startPoint x: 256, startPoint y: 135, endPoint x: 261, endPoint y: 137, distance: 4.6
click input "Ion Contained in Equipment (UN3481, PI967)"
checkbox input "true"
drag, startPoint x: 398, startPoint y: 228, endPoint x: 395, endPoint y: 227, distance: 3.1
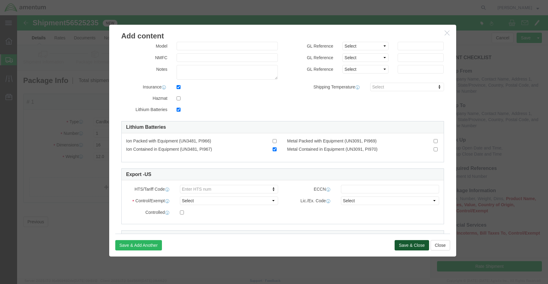
click button "Save & Close"
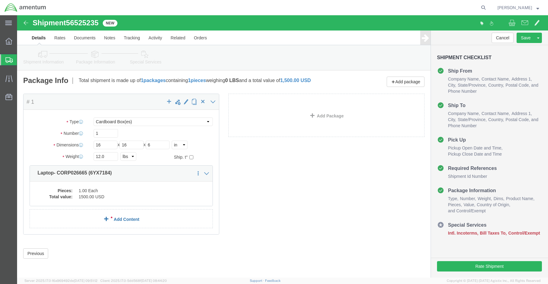
click div "Package Content # 1 x Package Type Select BCK Boxes Bale(s) Basket(s) Bolt(s) B…"
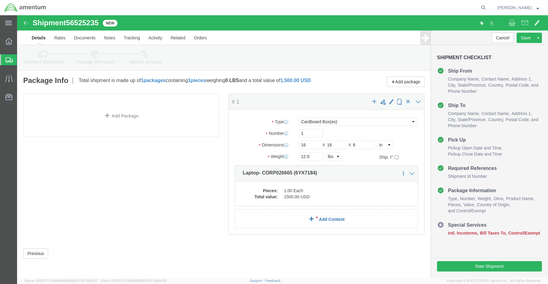
click link "Add Content"
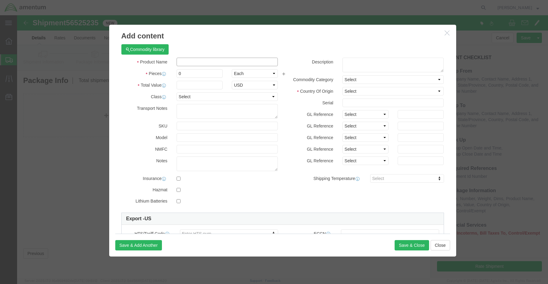
click input "text"
paste input "Dock- 8TPLJ34"
type input "Dock- 8TPLJ34"
type input "1"
type input "200.00"
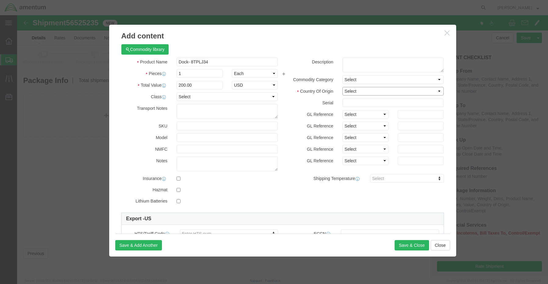
click select "Select Afghanistan Åland Islands Albania Algeria American Samoa Andorra Angola …"
select select "TW"
click select "Select Afghanistan Åland Islands Albania Algeria American Samoa Andorra Angola …"
click input "checkbox"
checkbox input "true"
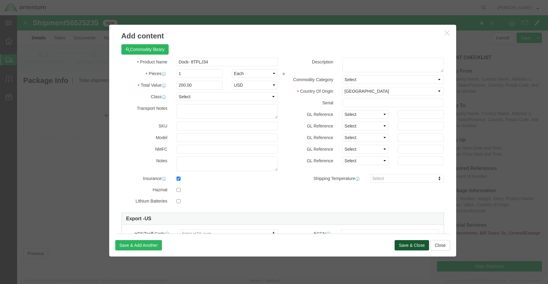
click button "Save & Close"
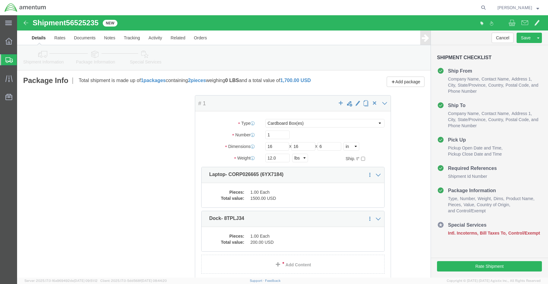
drag, startPoint x: 308, startPoint y: 91, endPoint x: 100, endPoint y: 81, distance: 207.4
click div "Package Content # 1 x Package Type Select BCK Boxes Bale(s) Basket(s) Bolt(s) B…"
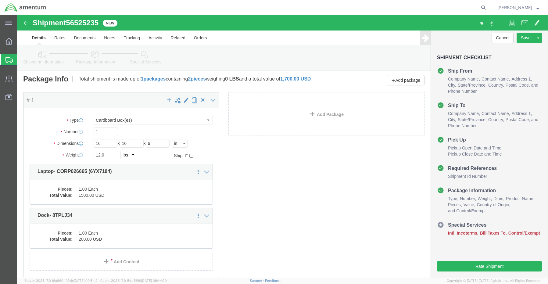
scroll to position [0, 0]
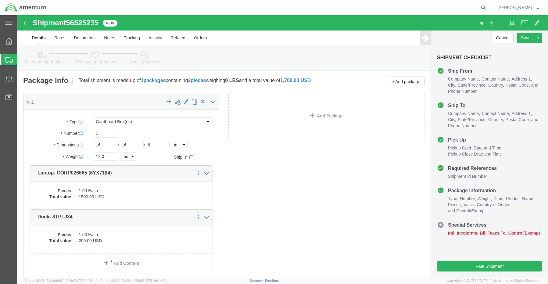
click link "Special Services"
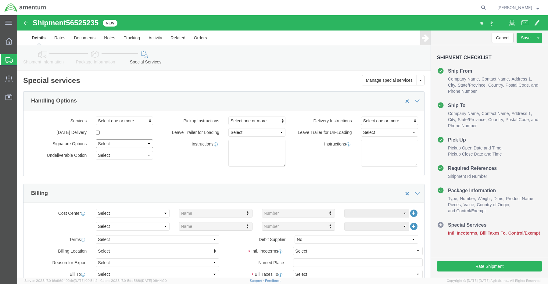
click select "Select Adult Signature Required Direct Signature Required No Signature Required…"
select select "AdultSignReqOnDeliveryFlag"
click select "Select Adult Signature Required Direct Signature Required No Signature Required…"
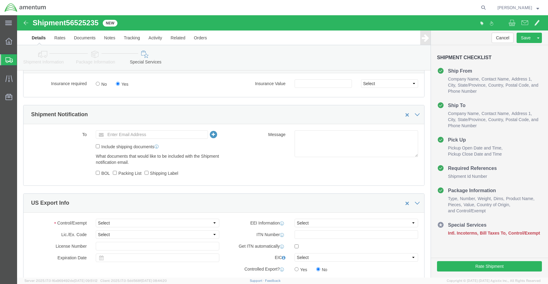
scroll to position [244, 0]
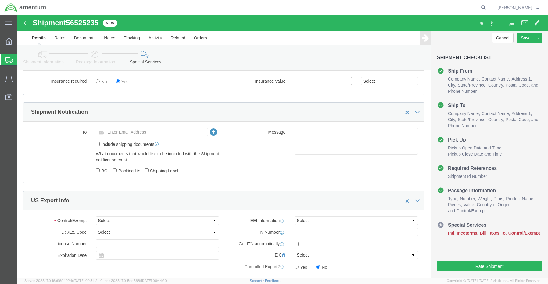
click input "text"
type input "1700.00"
click input "text"
paste input "Joshua.Sherwood@Amentum.com"
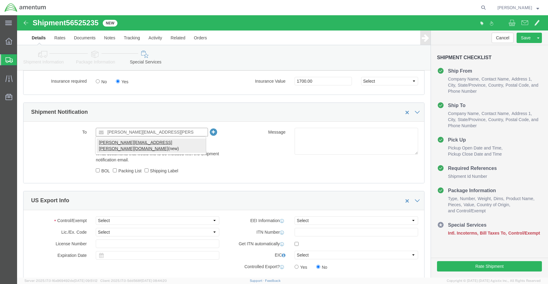
type input "Joshua.Sherwood@Amentum.com"
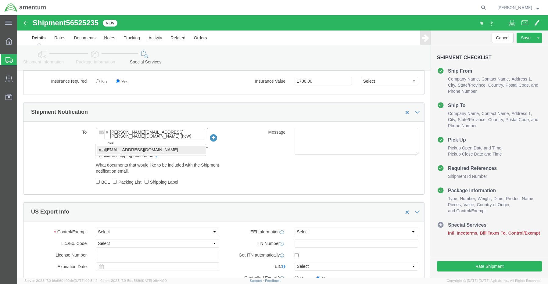
type input "mal"
type input "Joshua.Sherwood@Amentum.com,malivahn.low@amentum.com"
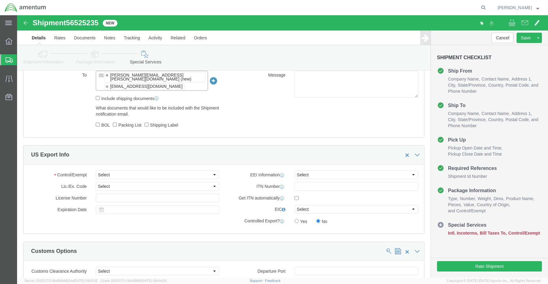
scroll to position [225, 0]
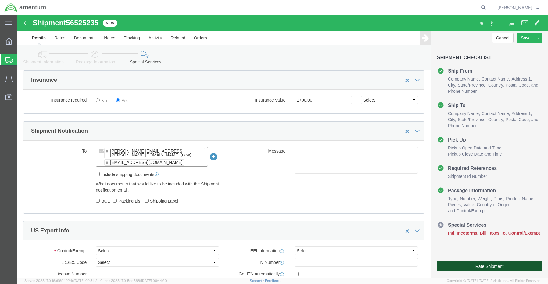
click button "Rate Shipment"
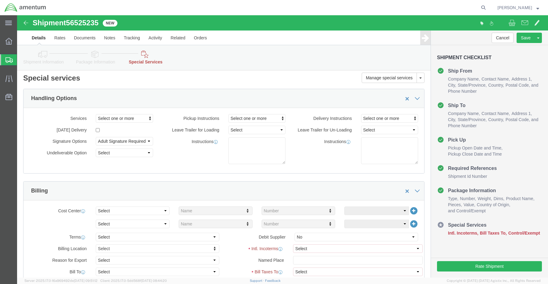
scroll to position [0, 0]
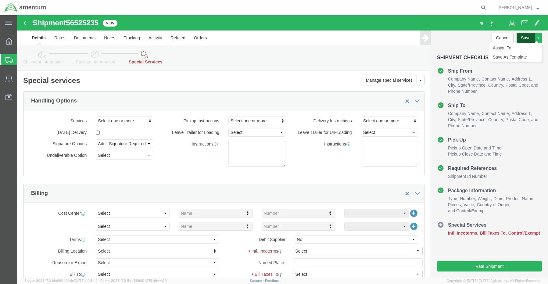
click button "Save"
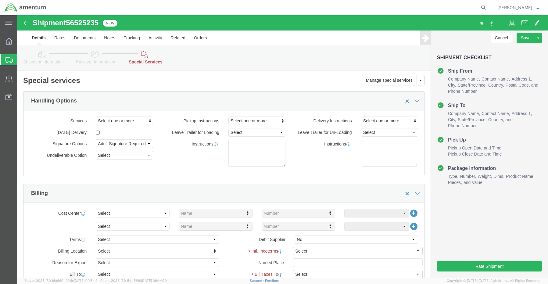
click icon
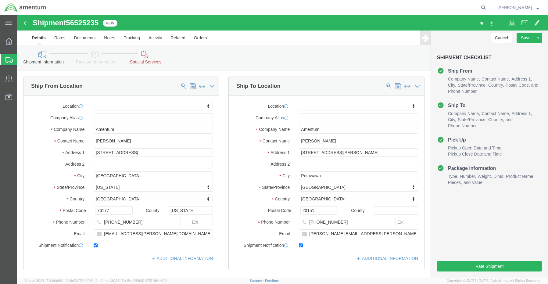
click at [5, 57] on div at bounding box center [8, 59] width 17 height 11
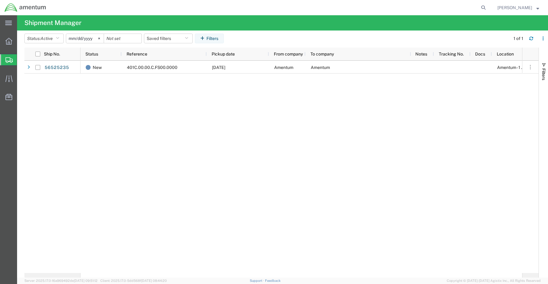
click at [515, 8] on span "[PERSON_NAME]" at bounding box center [515, 7] width 35 height 7
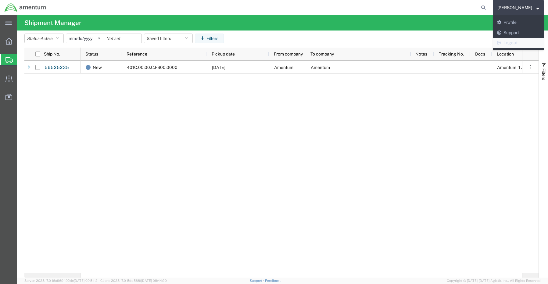
click at [511, 46] on link "Logout" at bounding box center [518, 43] width 51 height 10
